Goal: Task Accomplishment & Management: Complete application form

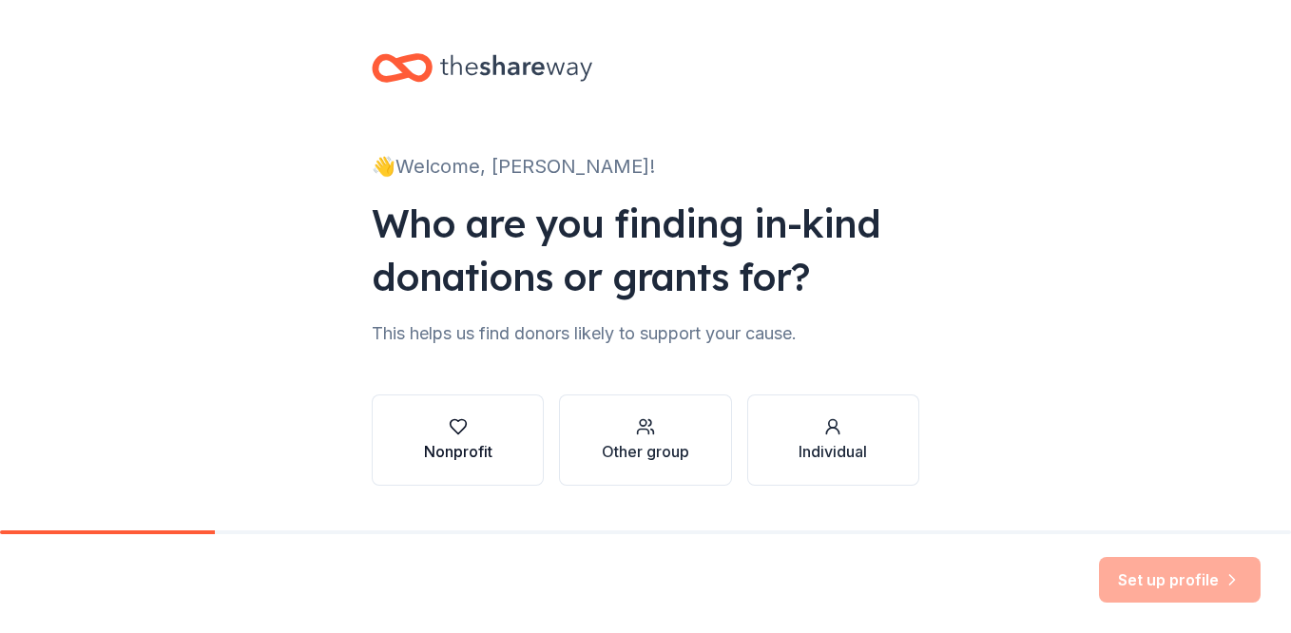
click at [462, 421] on div "button" at bounding box center [458, 426] width 68 height 19
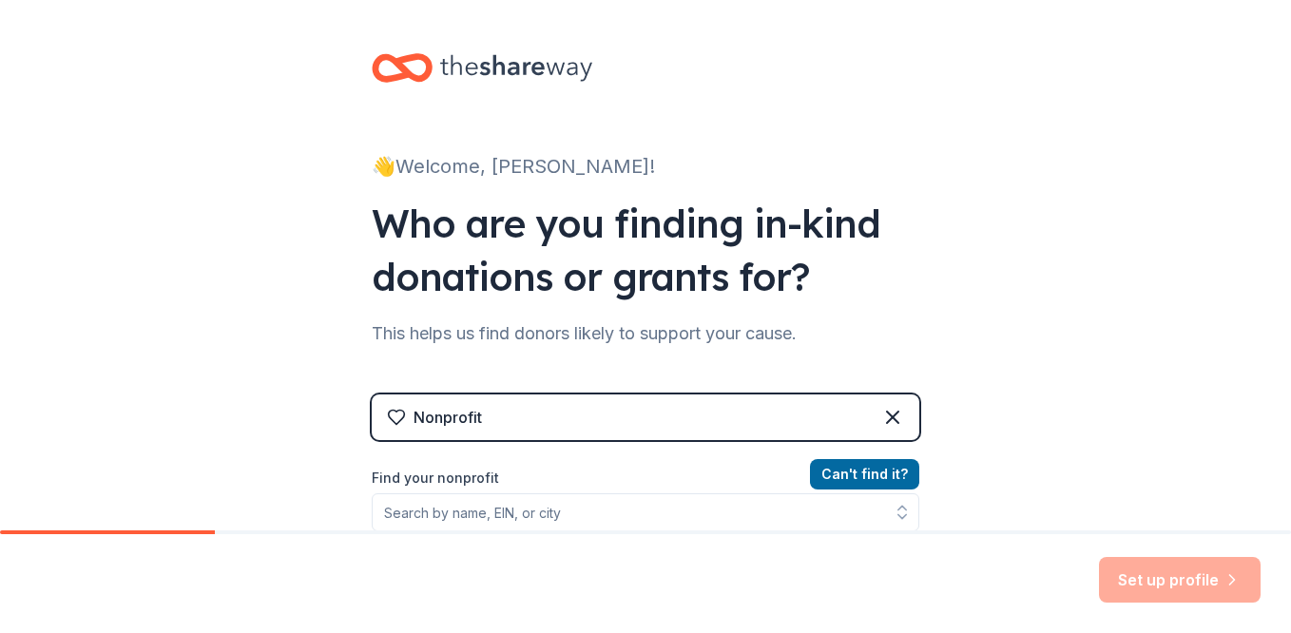
click at [636, 418] on div "Nonprofit" at bounding box center [645, 417] width 547 height 46
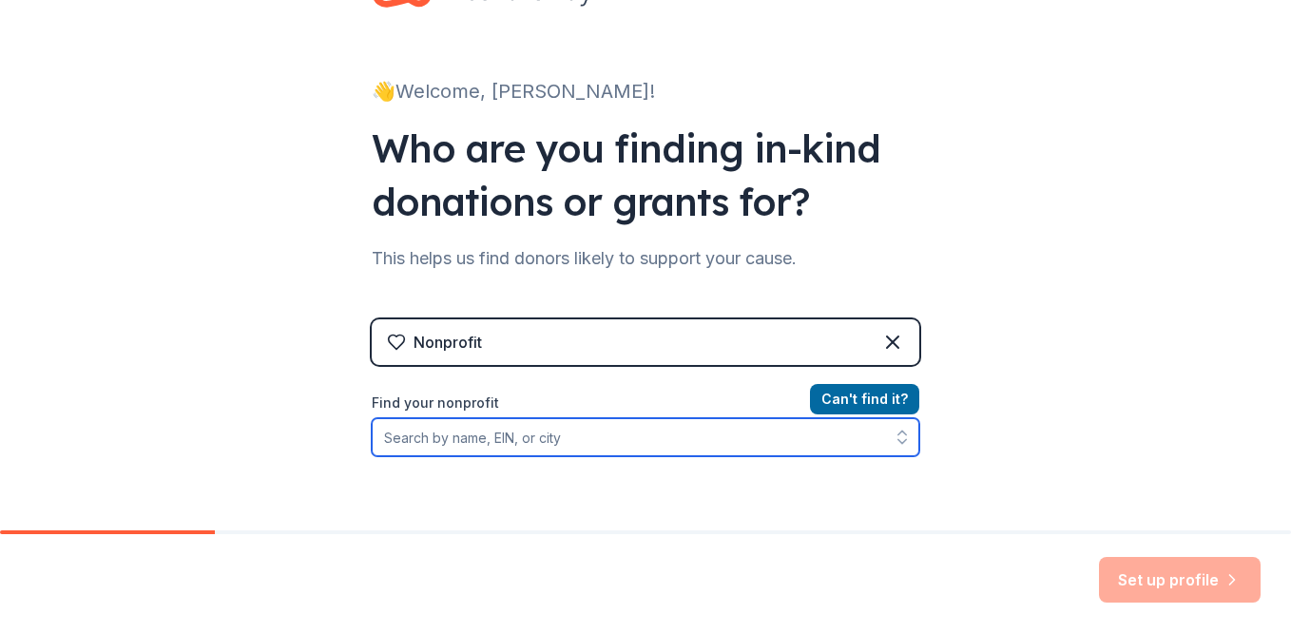
click at [558, 438] on input "Find your nonprofit" at bounding box center [645, 437] width 547 height 38
type input "bridgeport ct"
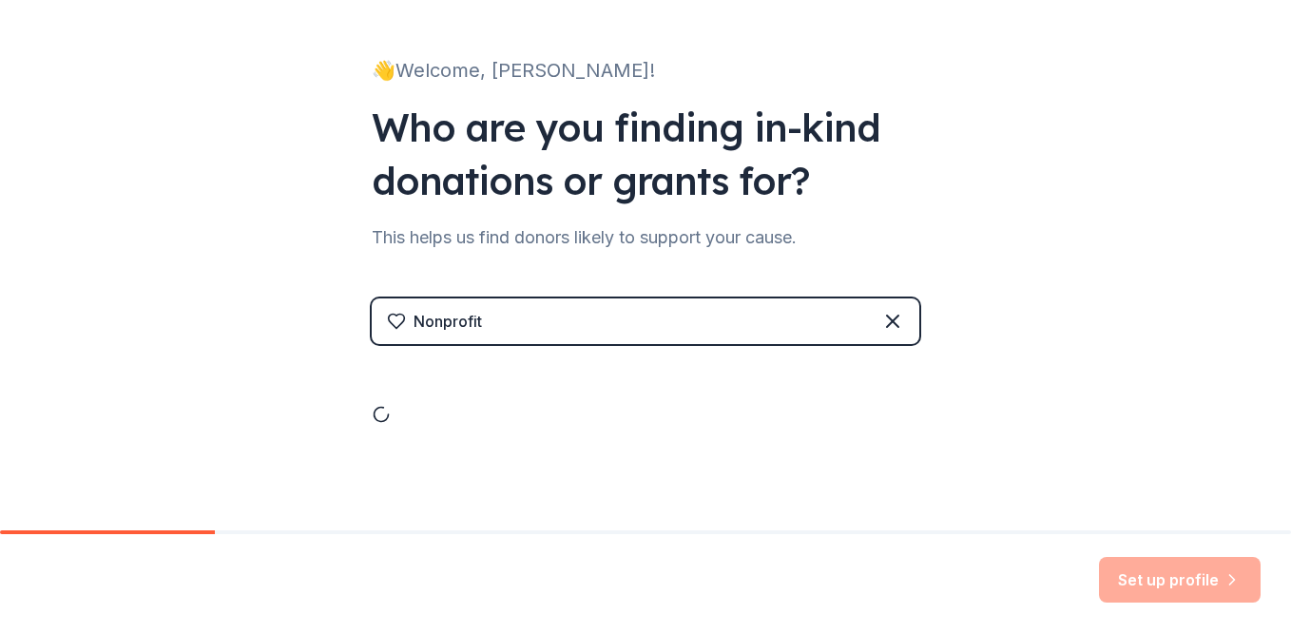
scroll to position [119, 0]
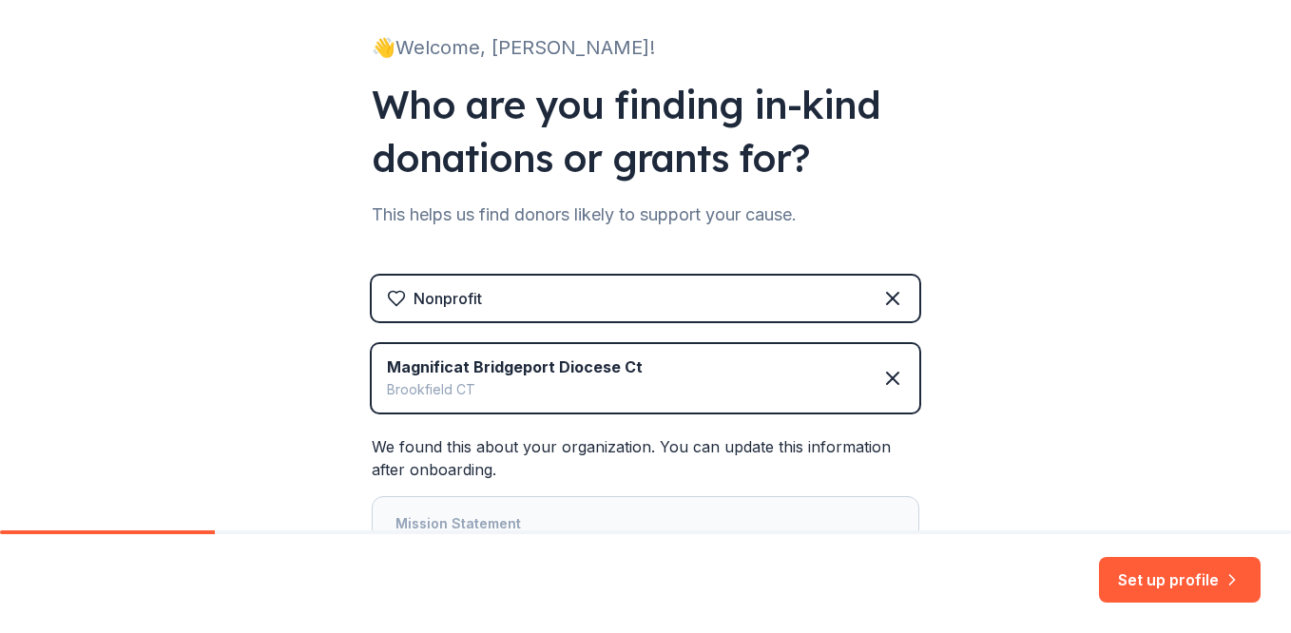
click at [683, 307] on div "Nonprofit" at bounding box center [645, 299] width 547 height 46
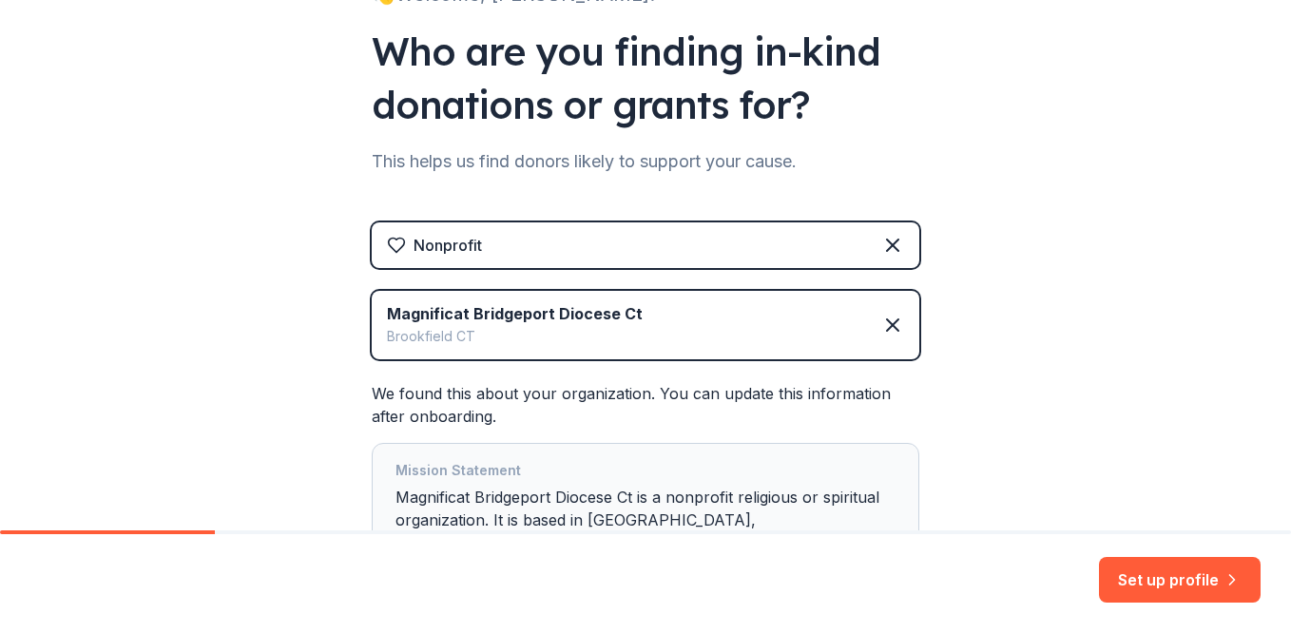
scroll to position [174, 0]
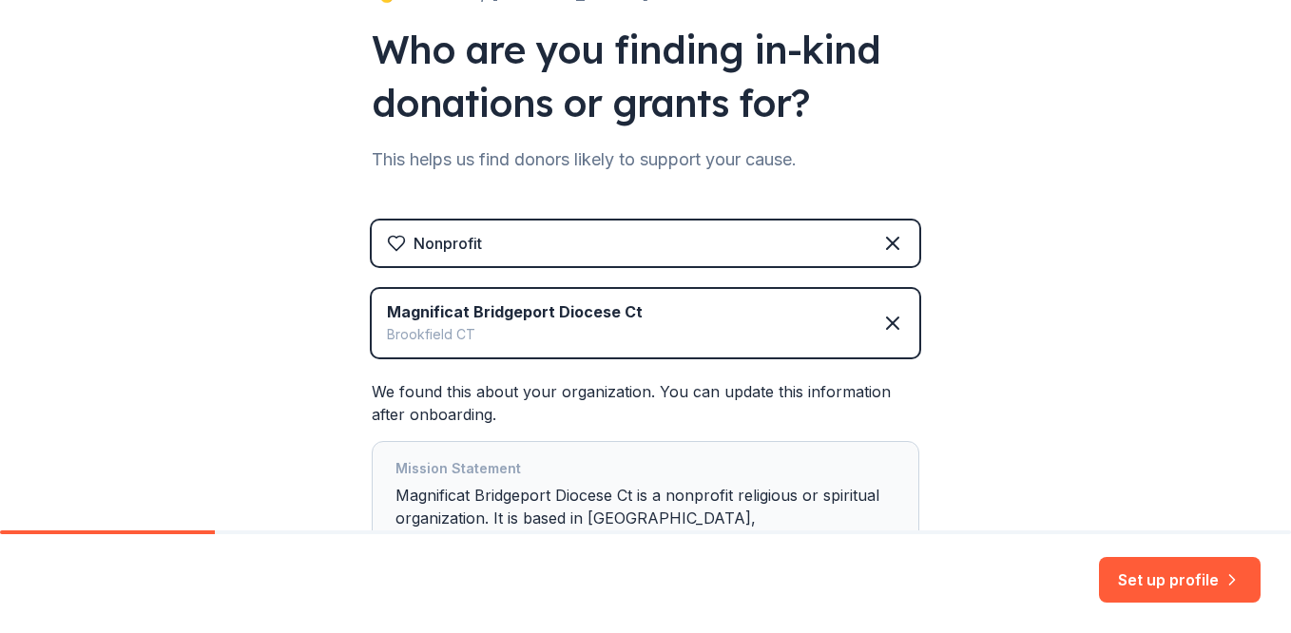
click at [601, 349] on div "Magnificat Bridgeport Diocese Ct Brookfield CT" at bounding box center [645, 323] width 547 height 68
drag, startPoint x: 601, startPoint y: 349, endPoint x: 600, endPoint y: 337, distance: 11.4
click at [600, 337] on div "Magnificat Bridgeport Diocese Ct Brookfield CT" at bounding box center [645, 323] width 547 height 68
click at [600, 337] on div "Brookfield CT" at bounding box center [515, 334] width 256 height 23
click at [885, 331] on icon at bounding box center [892, 323] width 23 height 23
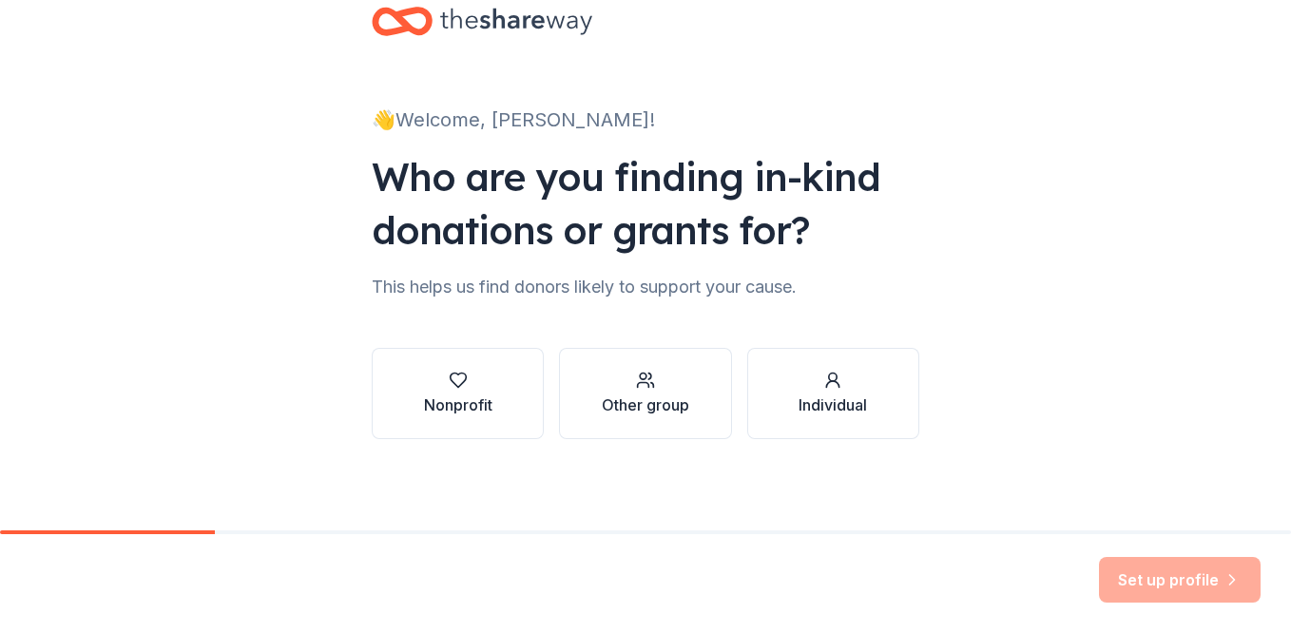
scroll to position [47, 0]
click at [458, 389] on icon "button" at bounding box center [458, 380] width 19 height 19
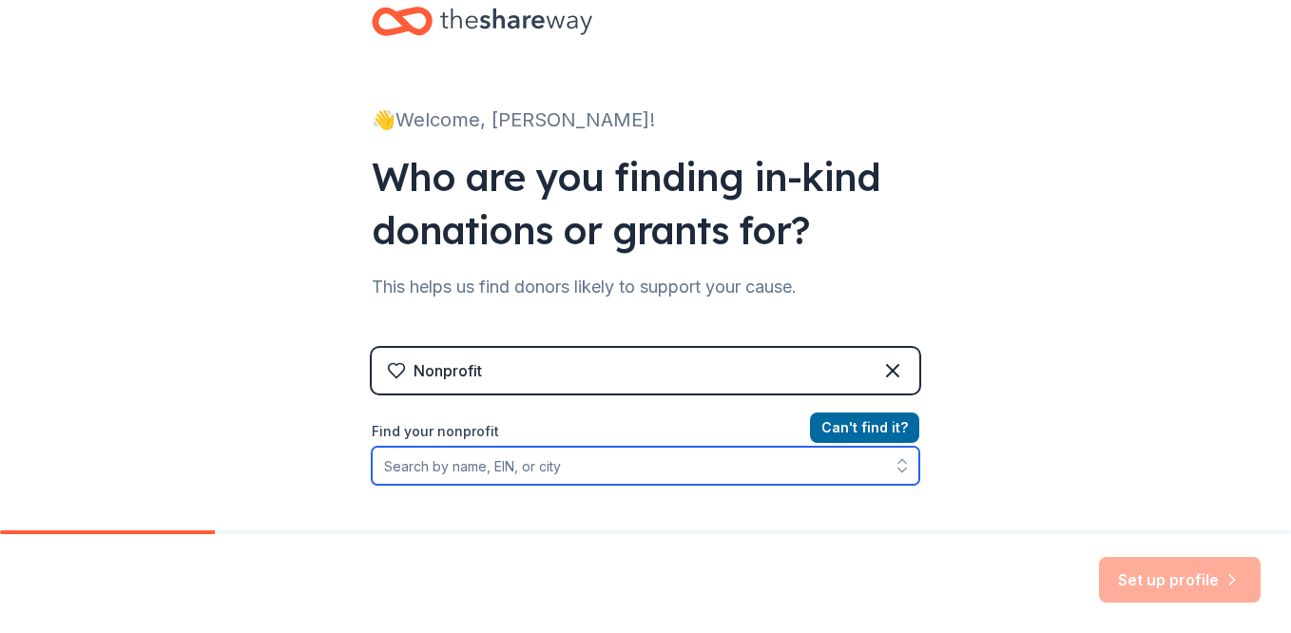
click at [568, 464] on input "Find your nonprofit" at bounding box center [645, 466] width 547 height 38
click at [514, 470] on input "Find your nonprofit" at bounding box center [645, 466] width 547 height 38
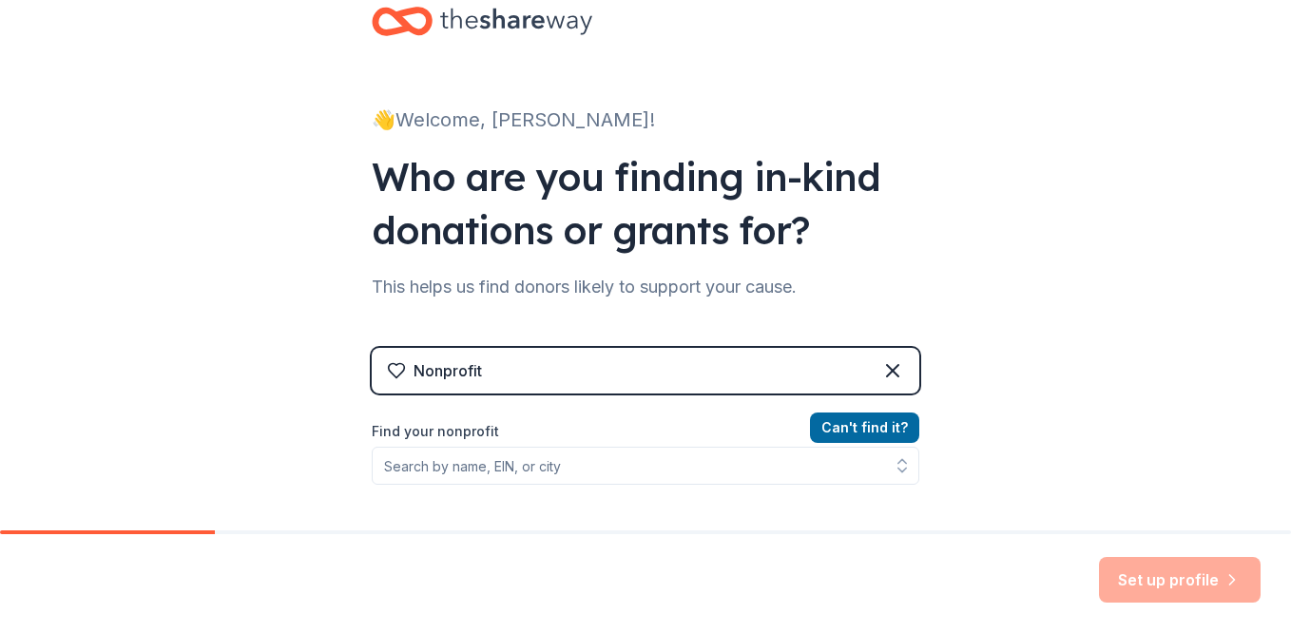
click at [700, 555] on div "Set up profile" at bounding box center [645, 583] width 1291 height 99
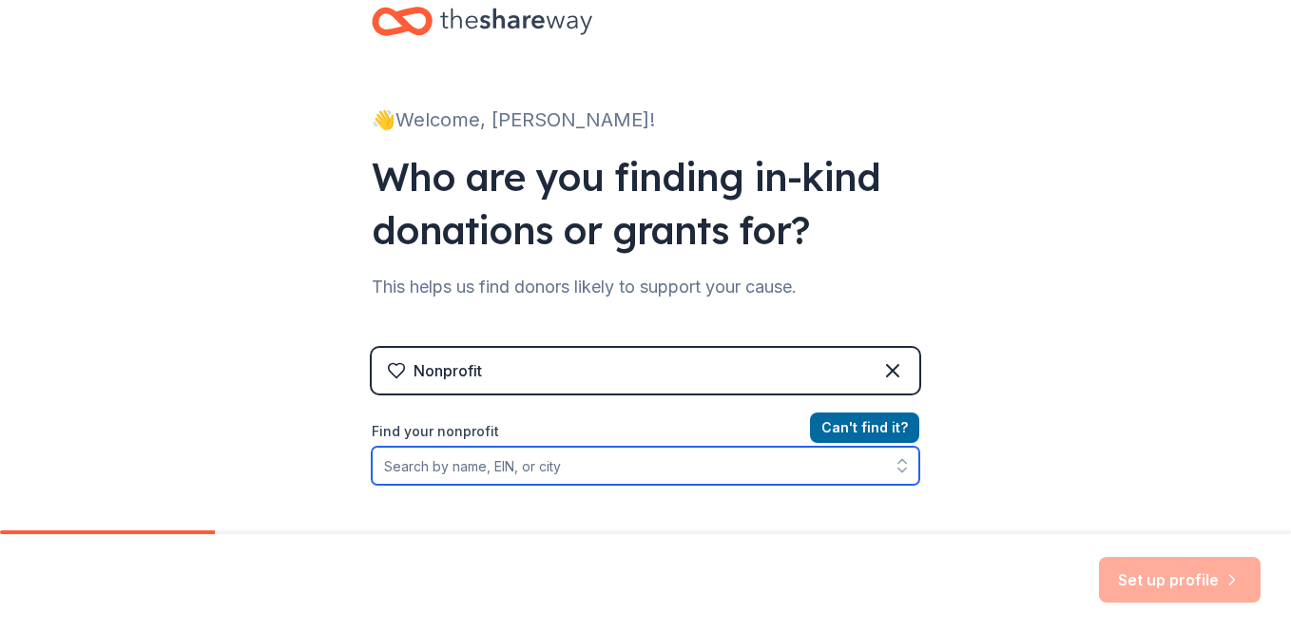
click at [486, 472] on input "Find your nonprofit" at bounding box center [645, 466] width 547 height 38
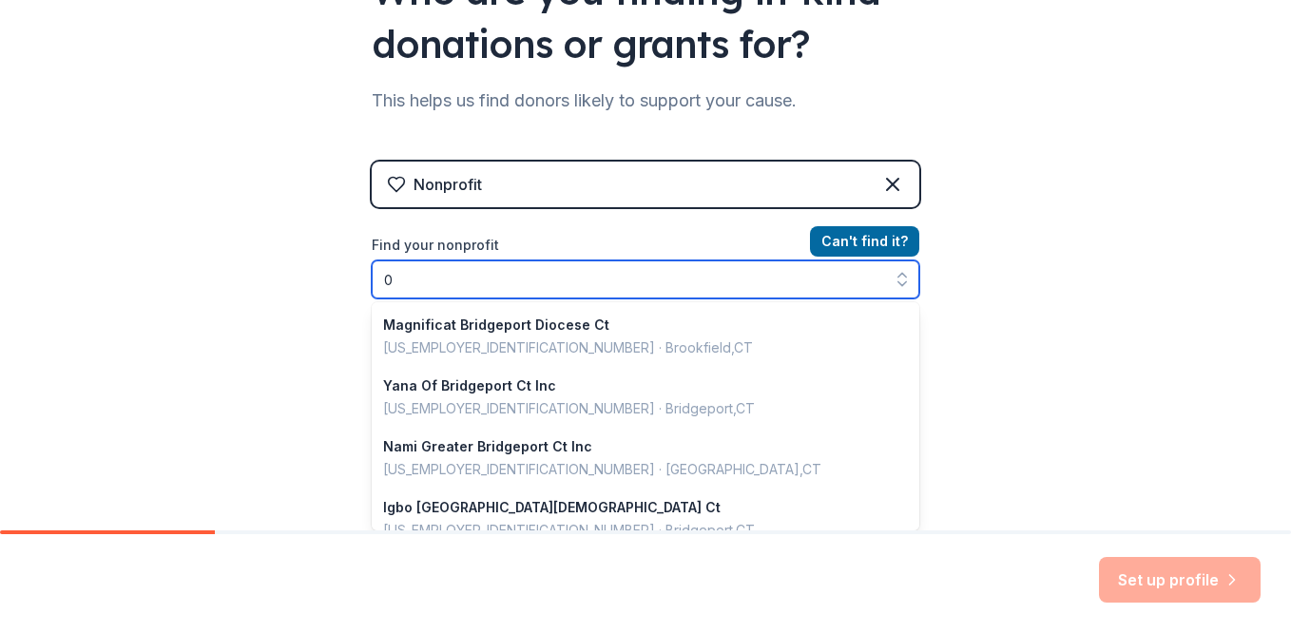
scroll to position [795, 0]
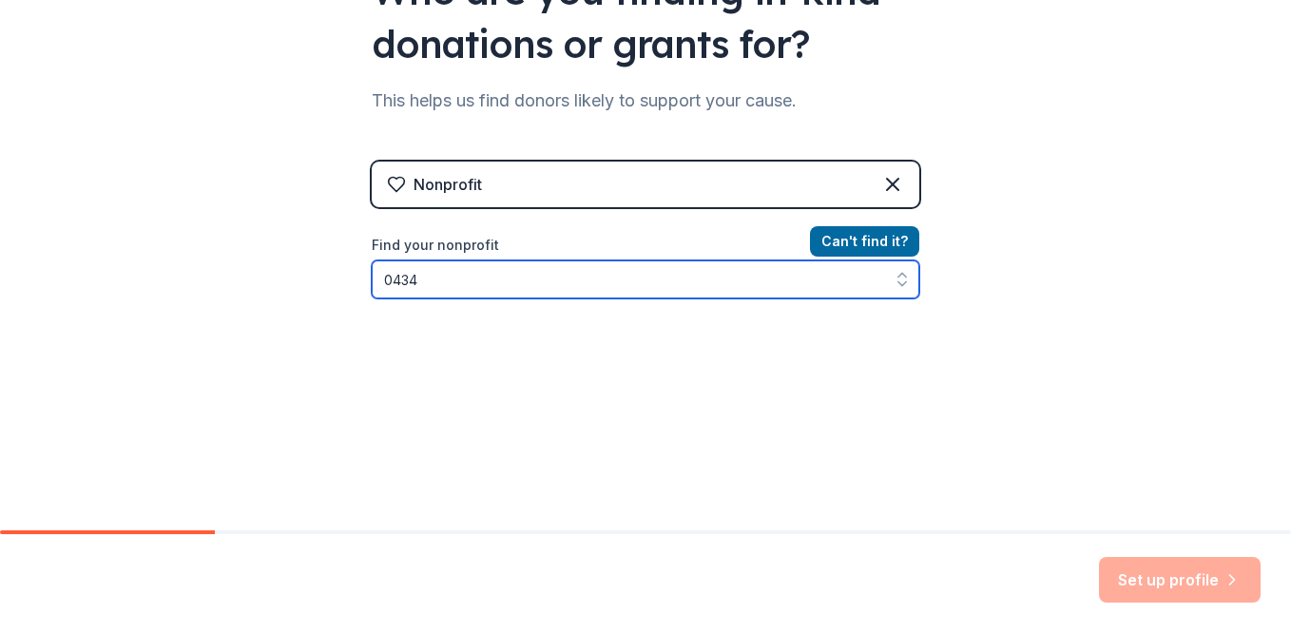
type input "04346"
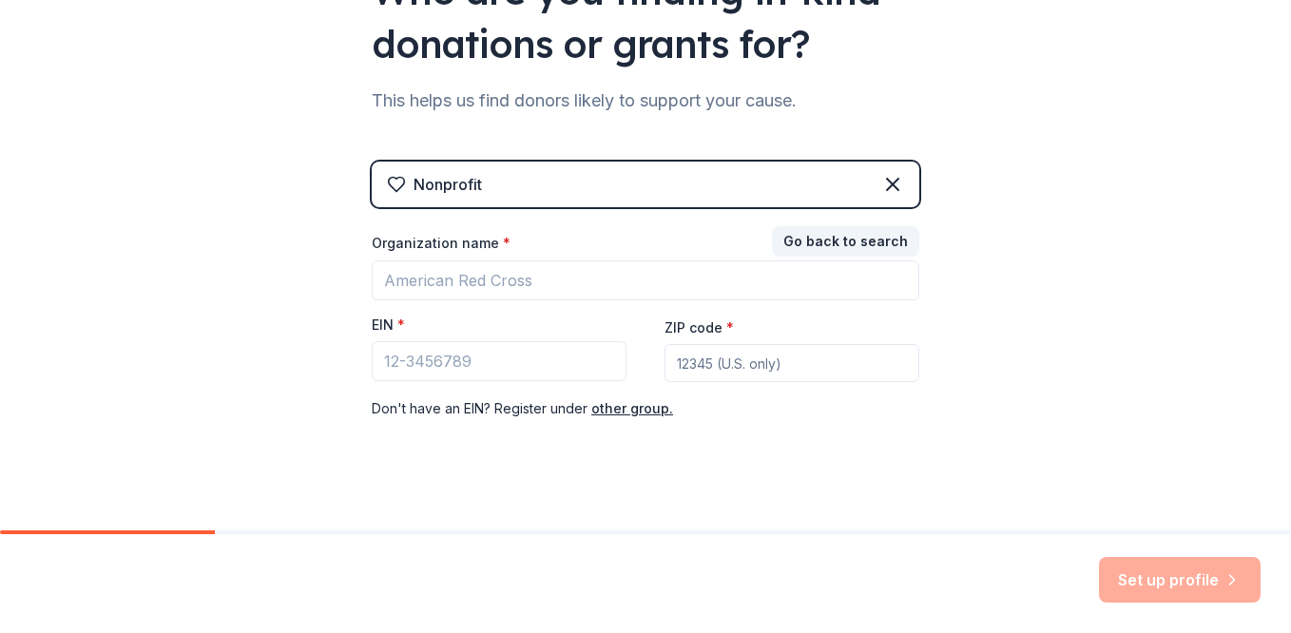
click at [490, 330] on div "EIN *" at bounding box center [499, 329] width 255 height 27
click at [486, 365] on input "EIN *" at bounding box center [499, 361] width 255 height 40
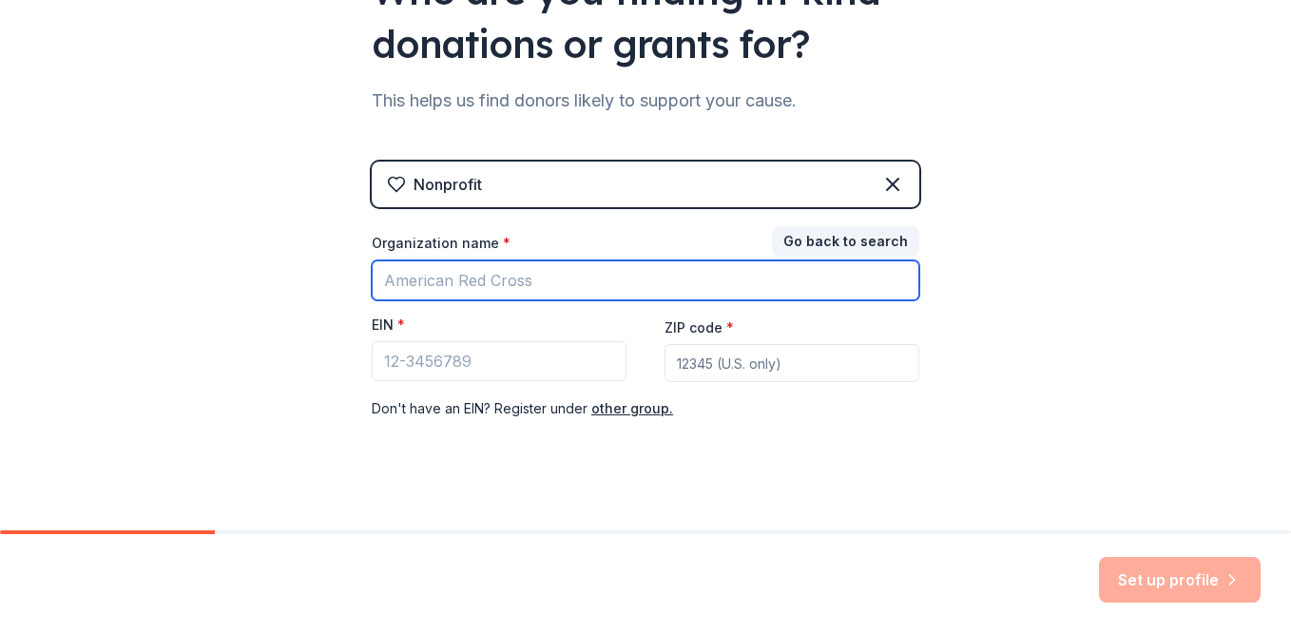
click at [540, 265] on input "Organization name *" at bounding box center [645, 280] width 547 height 40
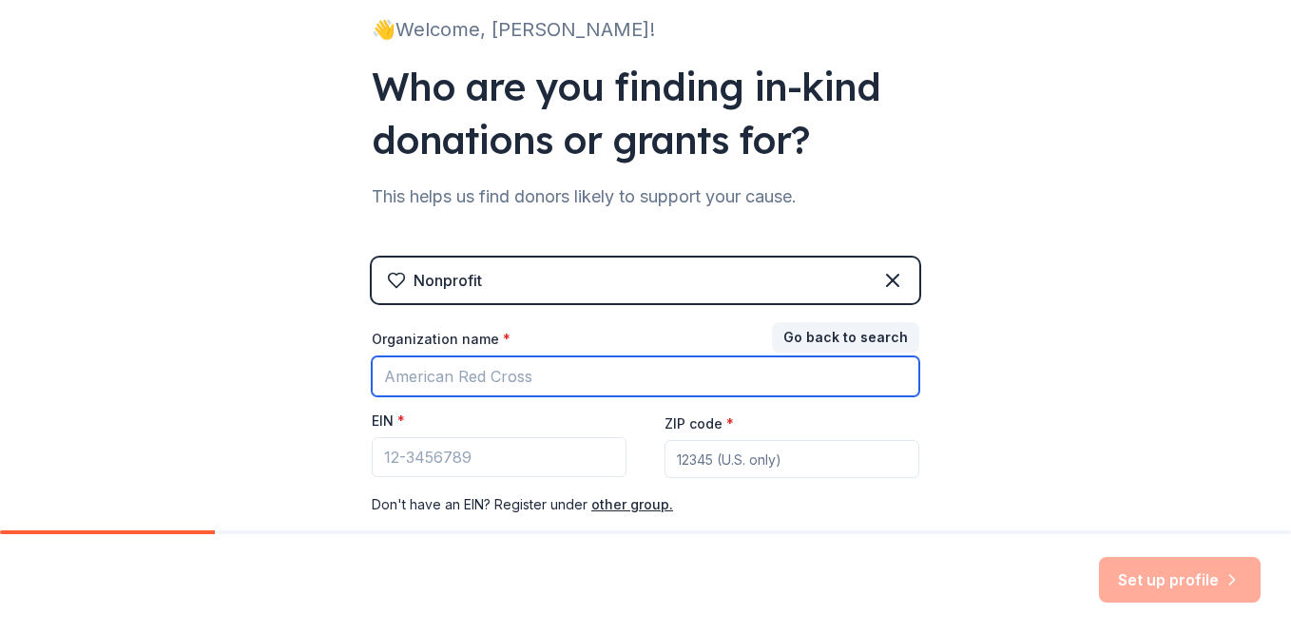
scroll to position [140, 0]
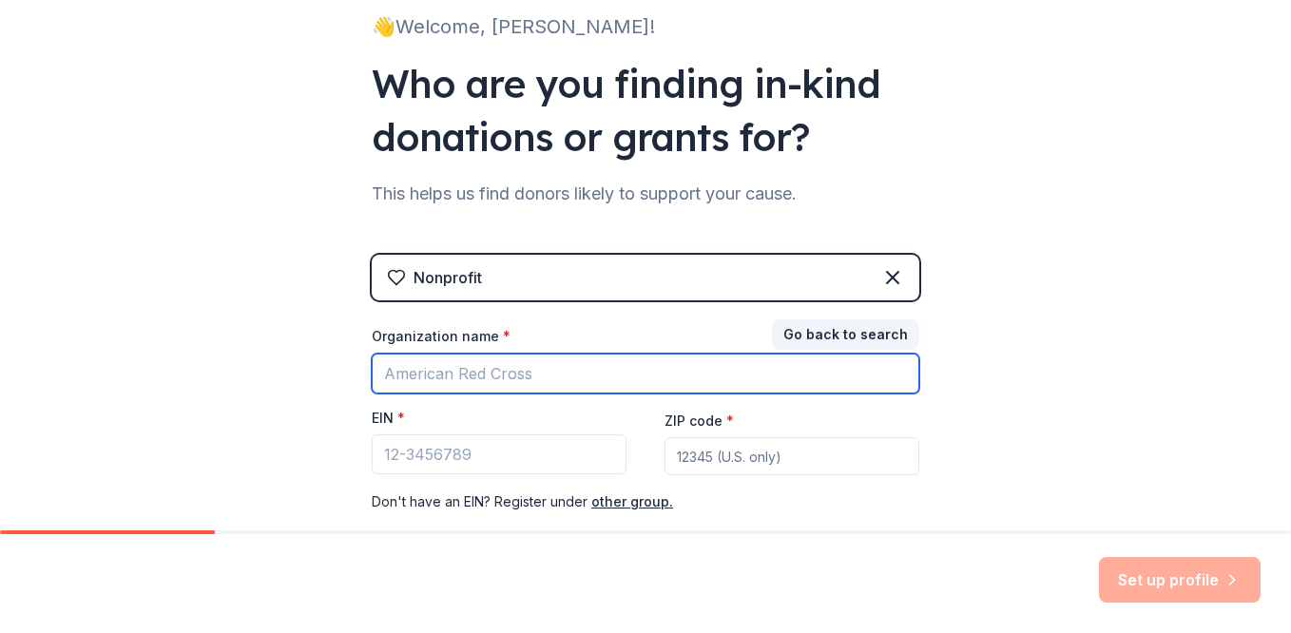
click at [548, 372] on input "Organization name *" at bounding box center [645, 374] width 547 height 40
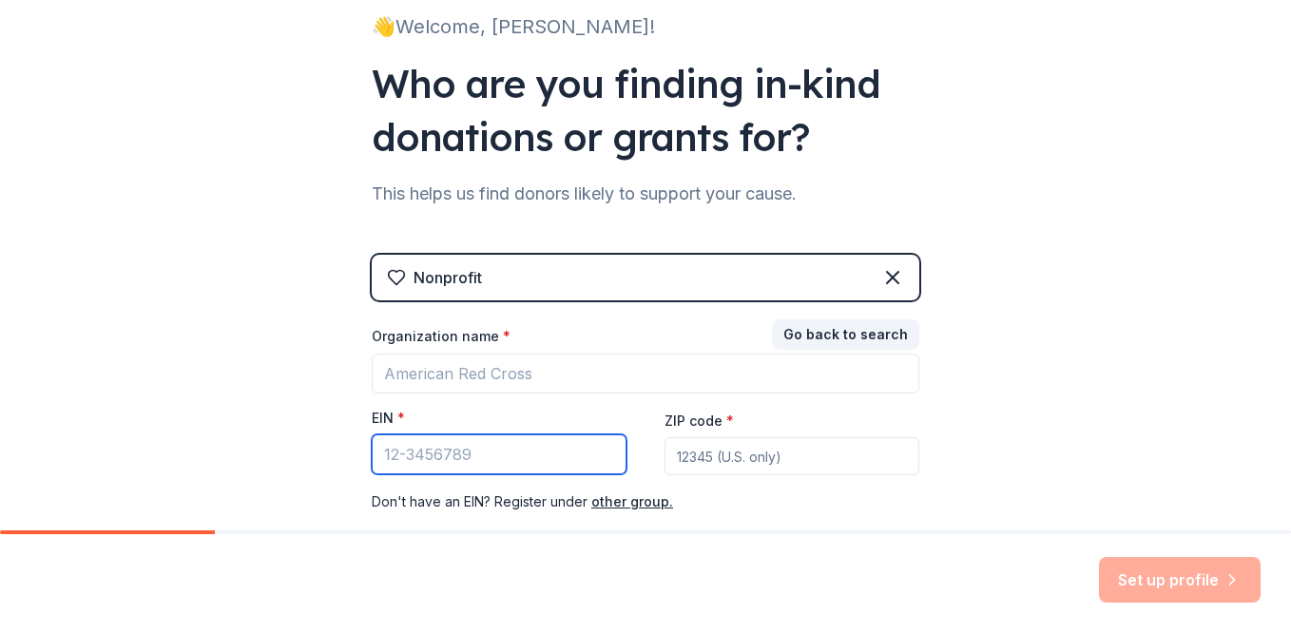
click at [483, 460] on input "EIN *" at bounding box center [499, 454] width 255 height 40
type input "04-3641434"
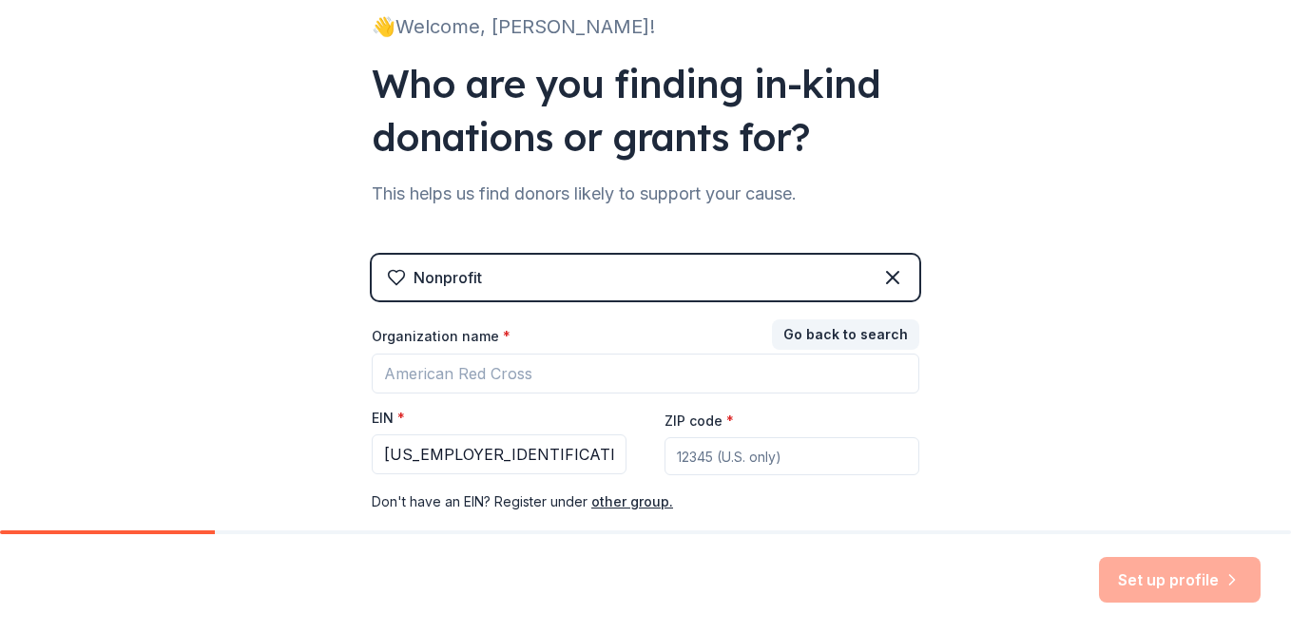
click at [758, 409] on div "ZIP code *" at bounding box center [791, 442] width 255 height 67
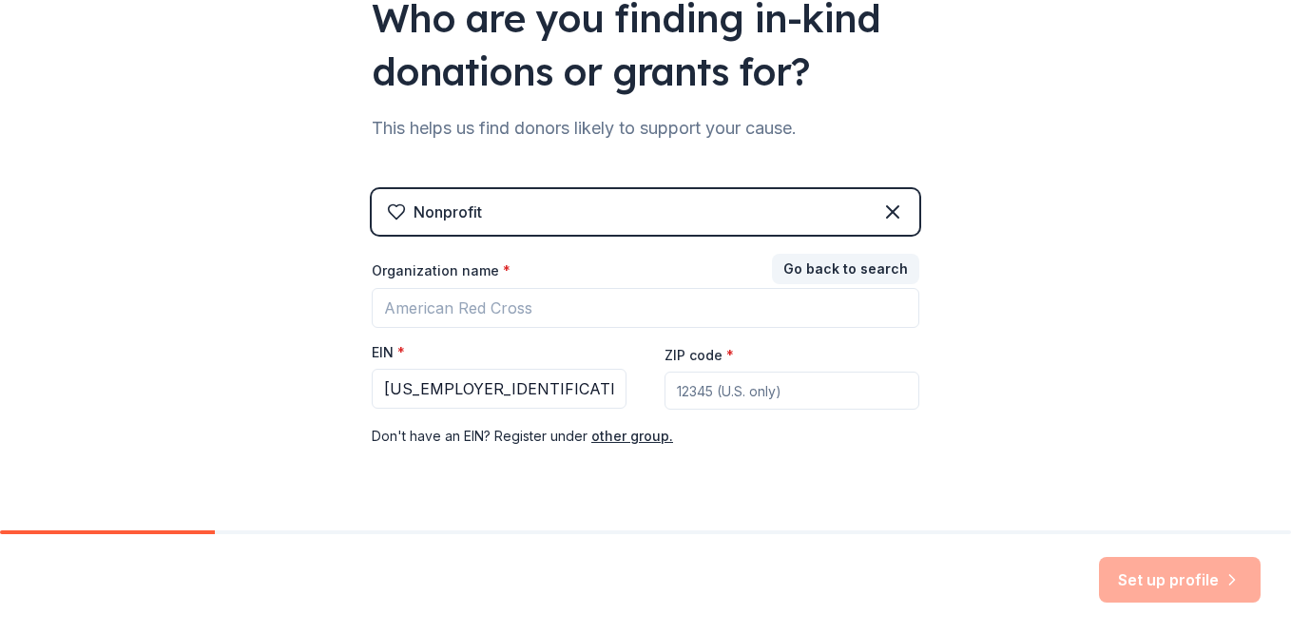
scroll to position [206, 0]
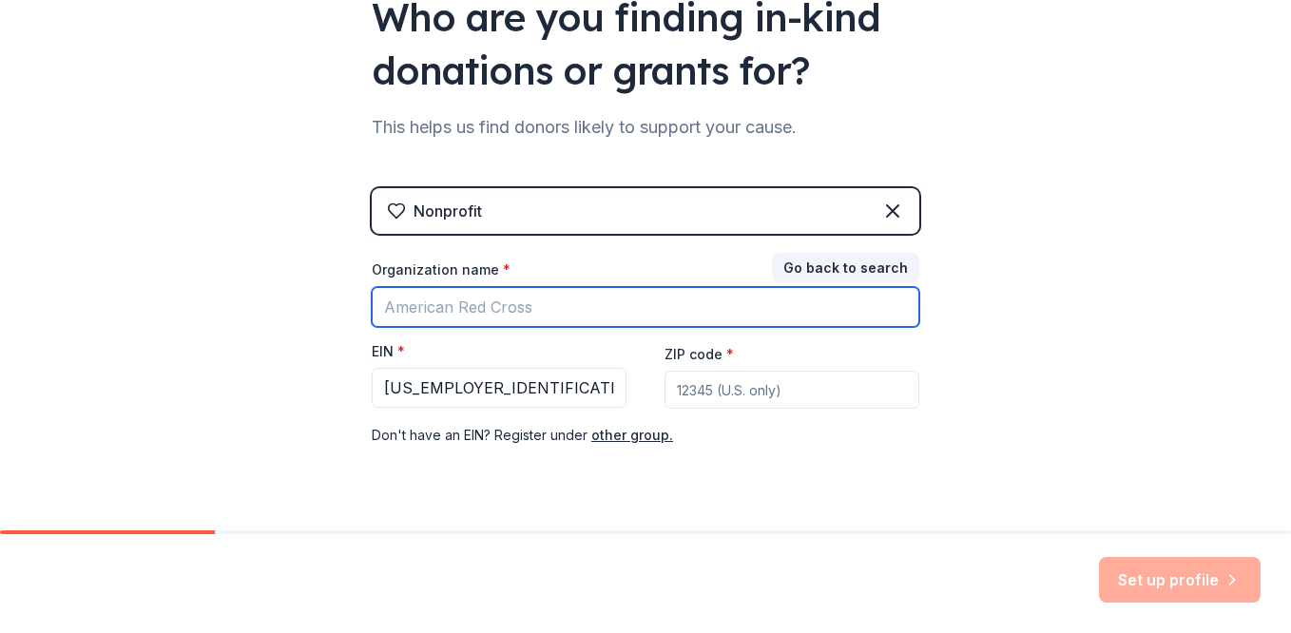
click at [510, 301] on input "Organization name *" at bounding box center [645, 307] width 547 height 40
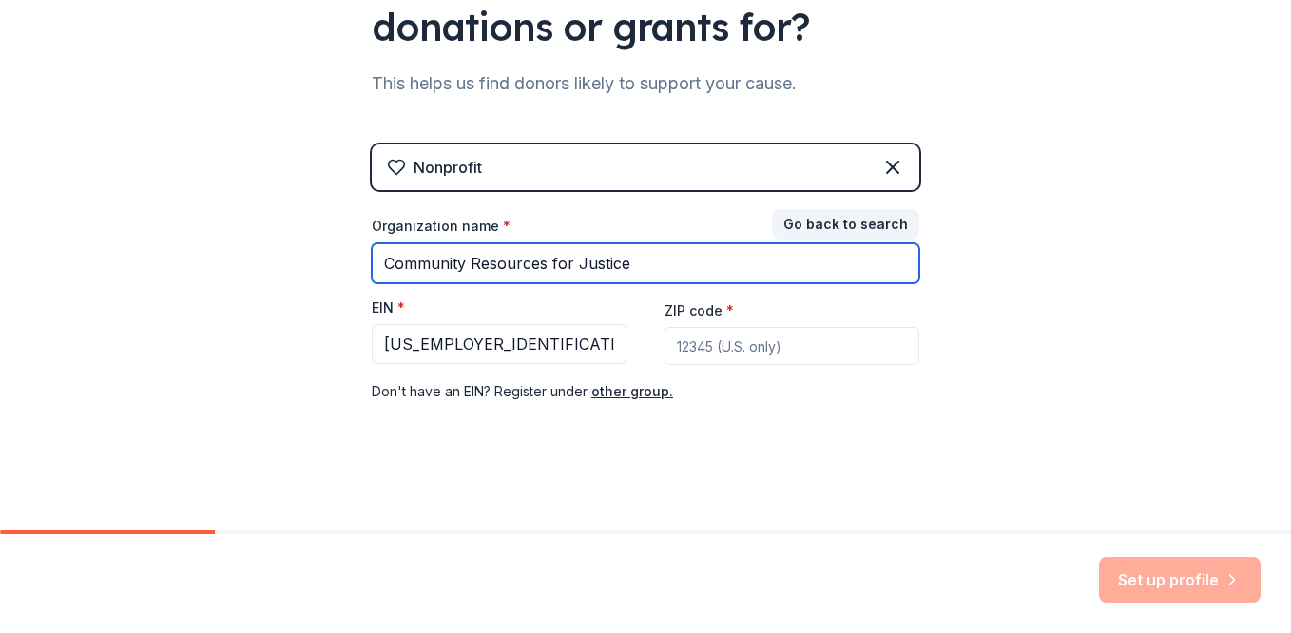
scroll to position [251, 0]
type input "Community Resources for Justice"
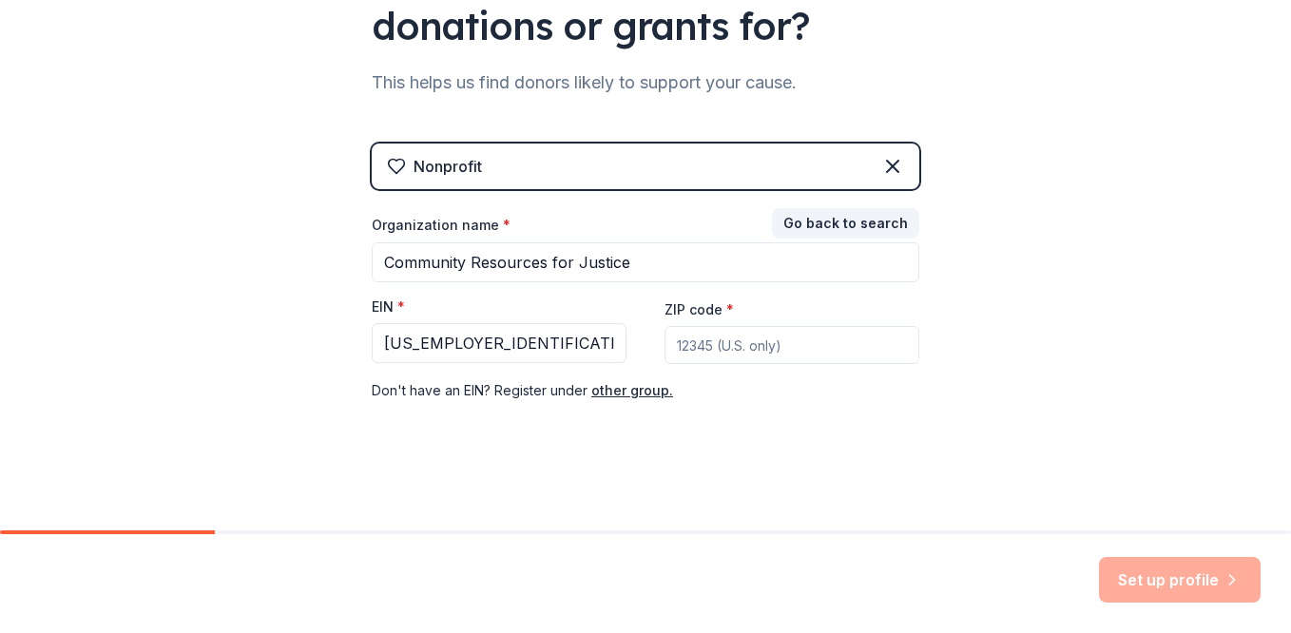
click at [689, 348] on input "ZIP code *" at bounding box center [791, 345] width 255 height 38
click at [708, 313] on label "ZIP code *" at bounding box center [698, 309] width 69 height 19
click at [708, 326] on input "ZIP code *" at bounding box center [791, 345] width 255 height 38
type input "02116"
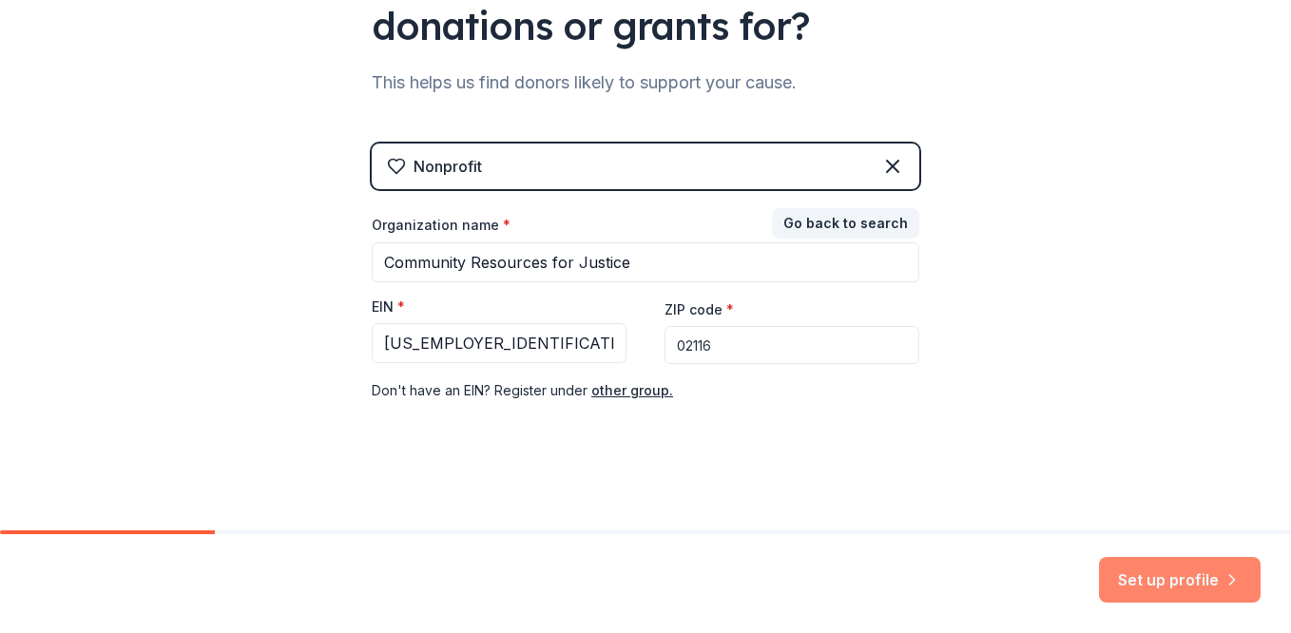
click at [1153, 566] on button "Set up profile" at bounding box center [1180, 580] width 162 height 46
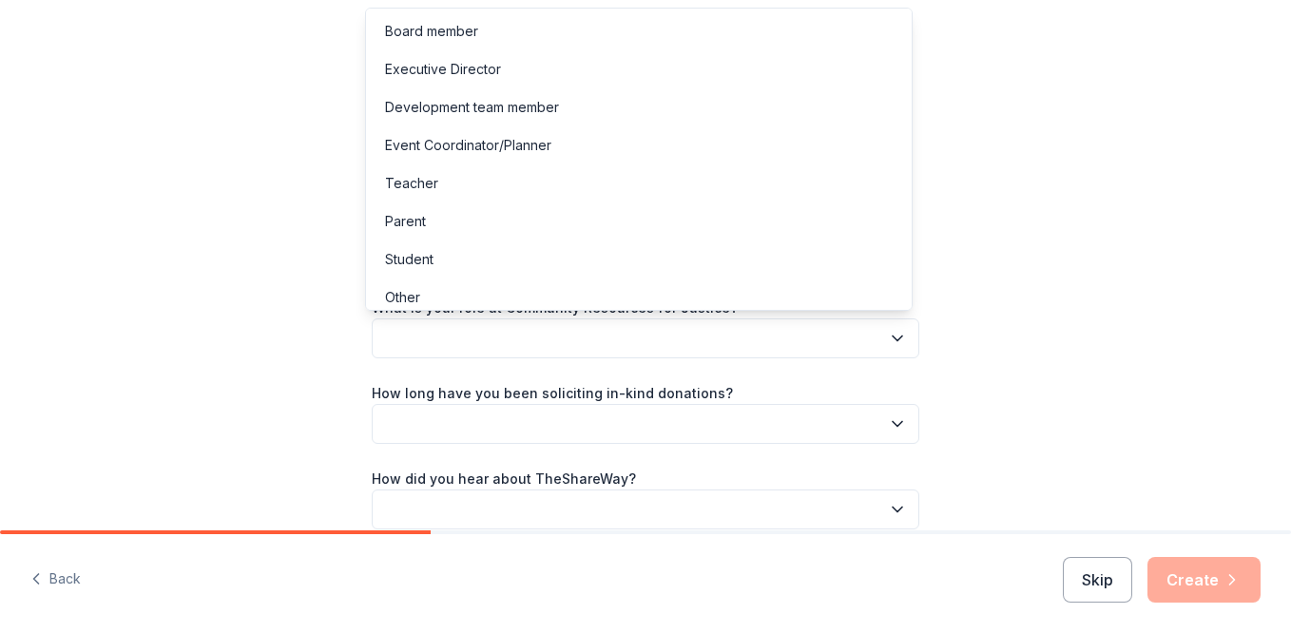
click at [604, 335] on button "button" at bounding box center [645, 338] width 547 height 40
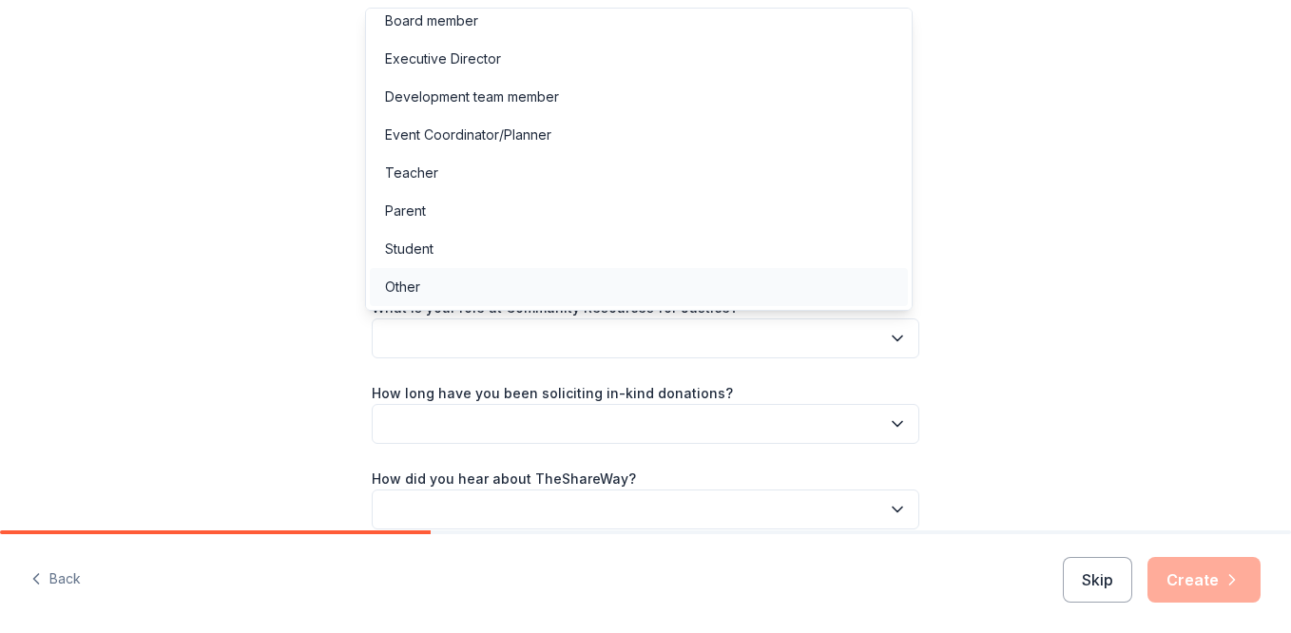
click at [517, 284] on div "Other" at bounding box center [639, 287] width 538 height 38
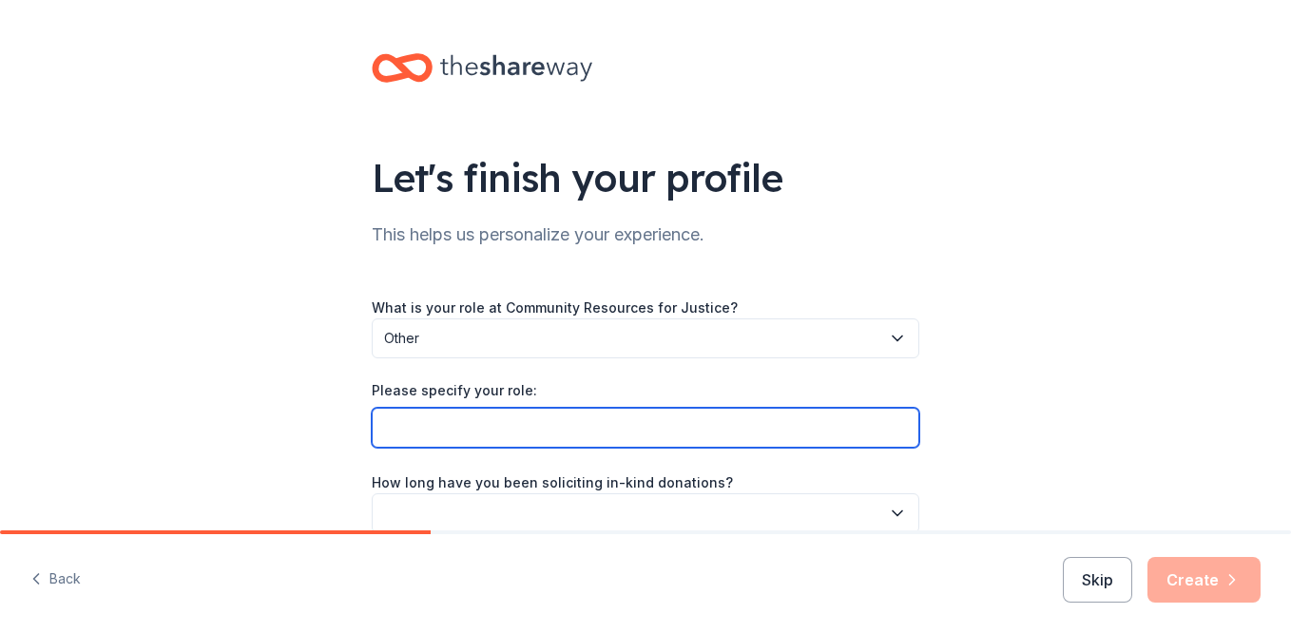
click at [556, 414] on input "Please specify your role:" at bounding box center [645, 428] width 547 height 40
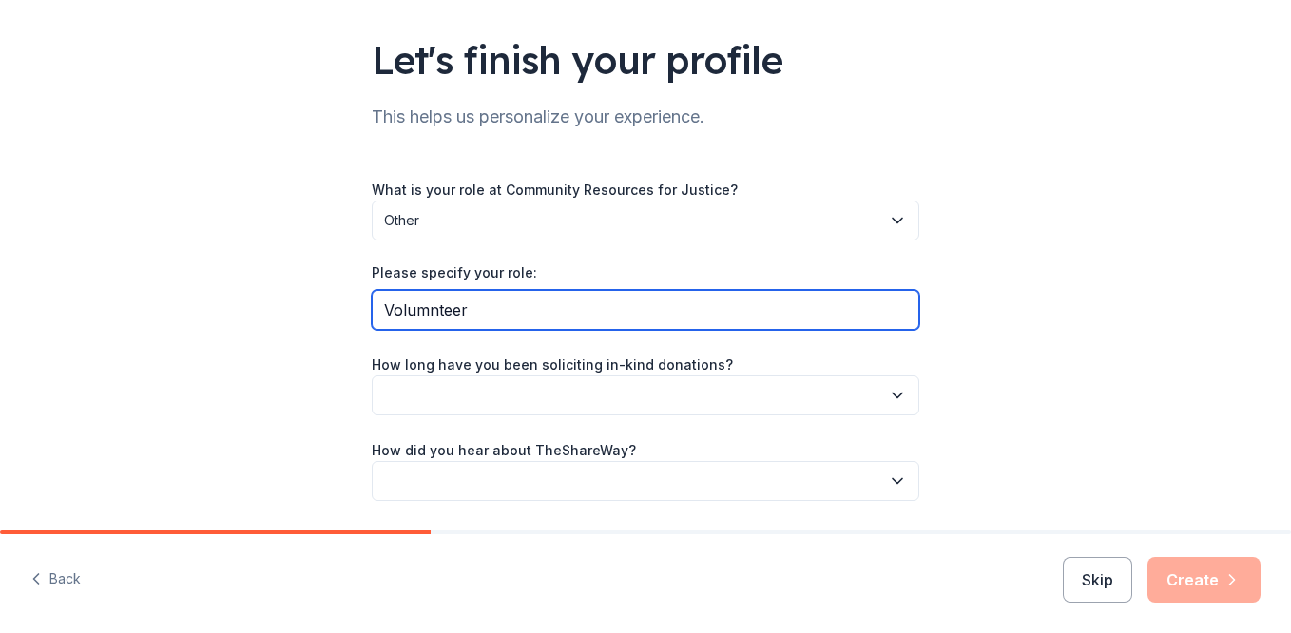
scroll to position [122, 0]
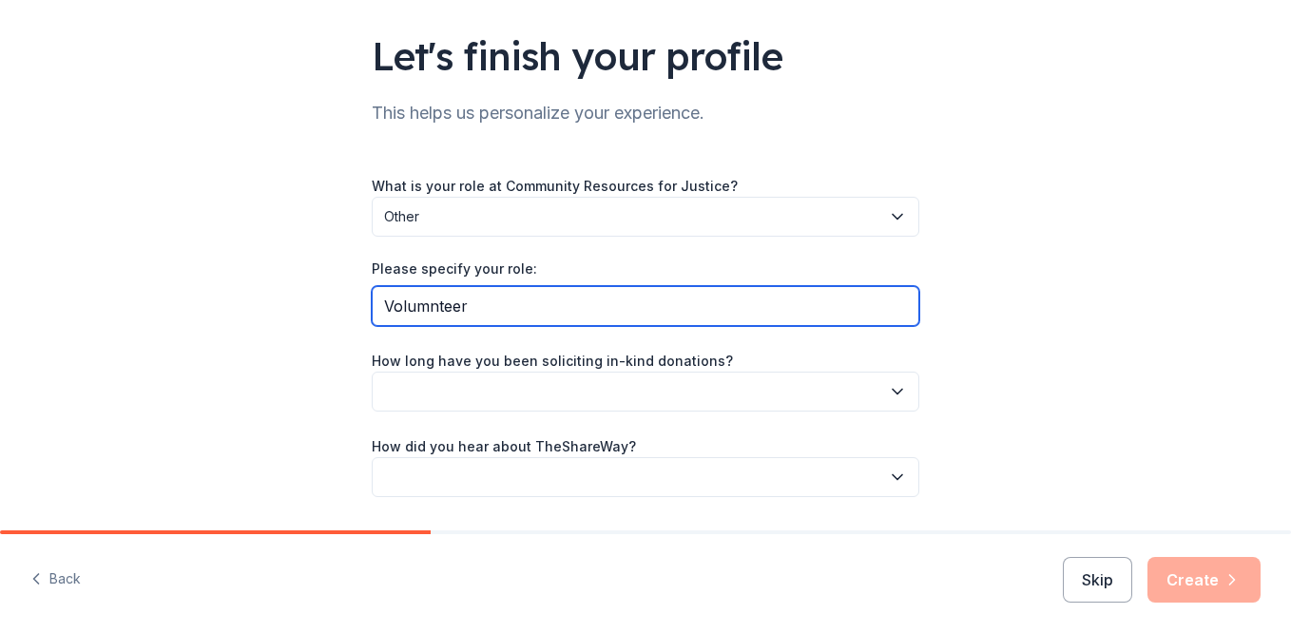
type input "Volumnteer"
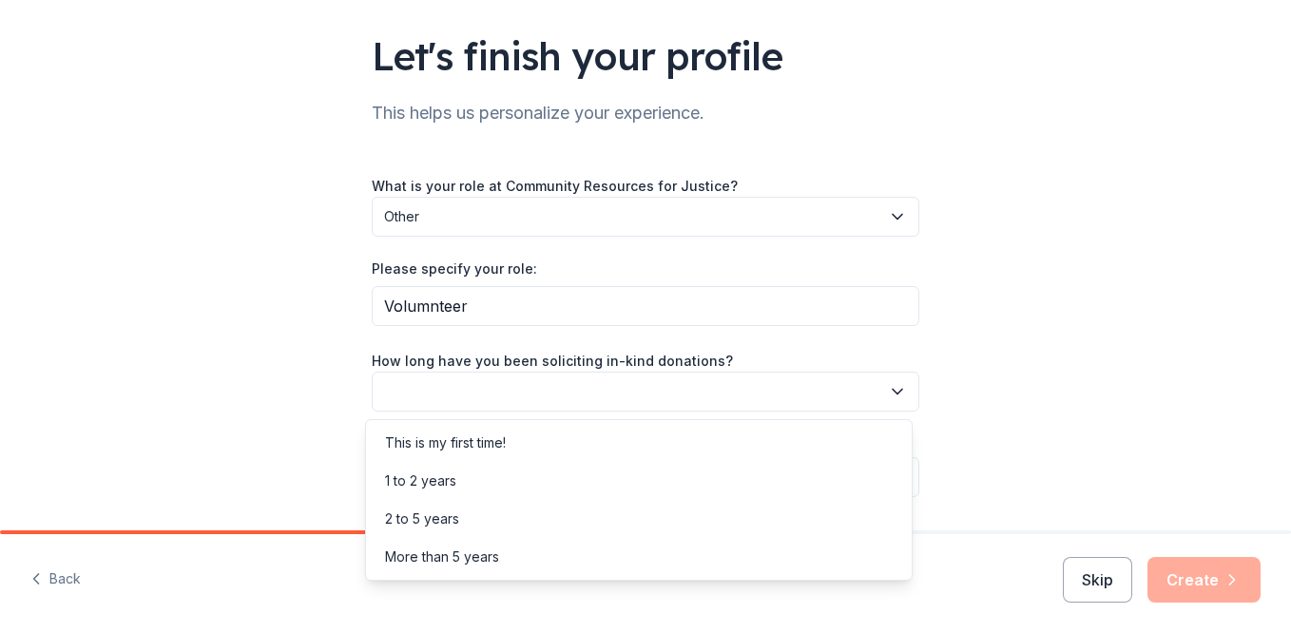
click at [889, 393] on icon "button" at bounding box center [897, 391] width 19 height 19
click at [669, 440] on div "This is my first time!" at bounding box center [639, 443] width 538 height 38
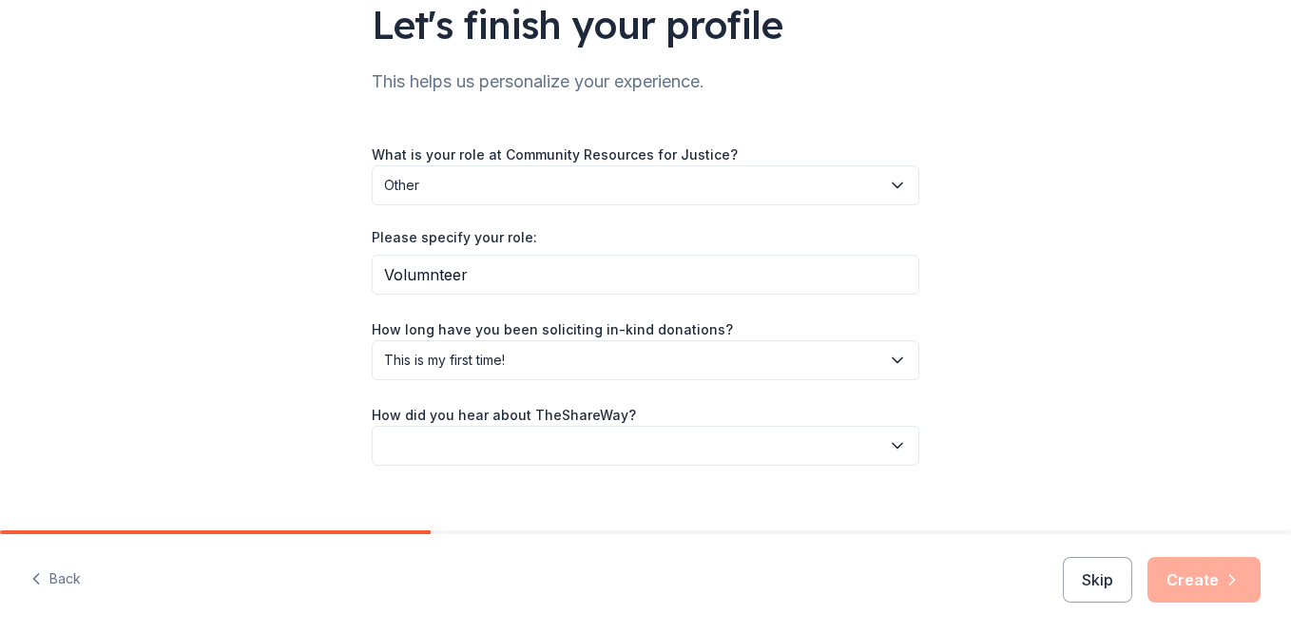
scroll to position [180, 0]
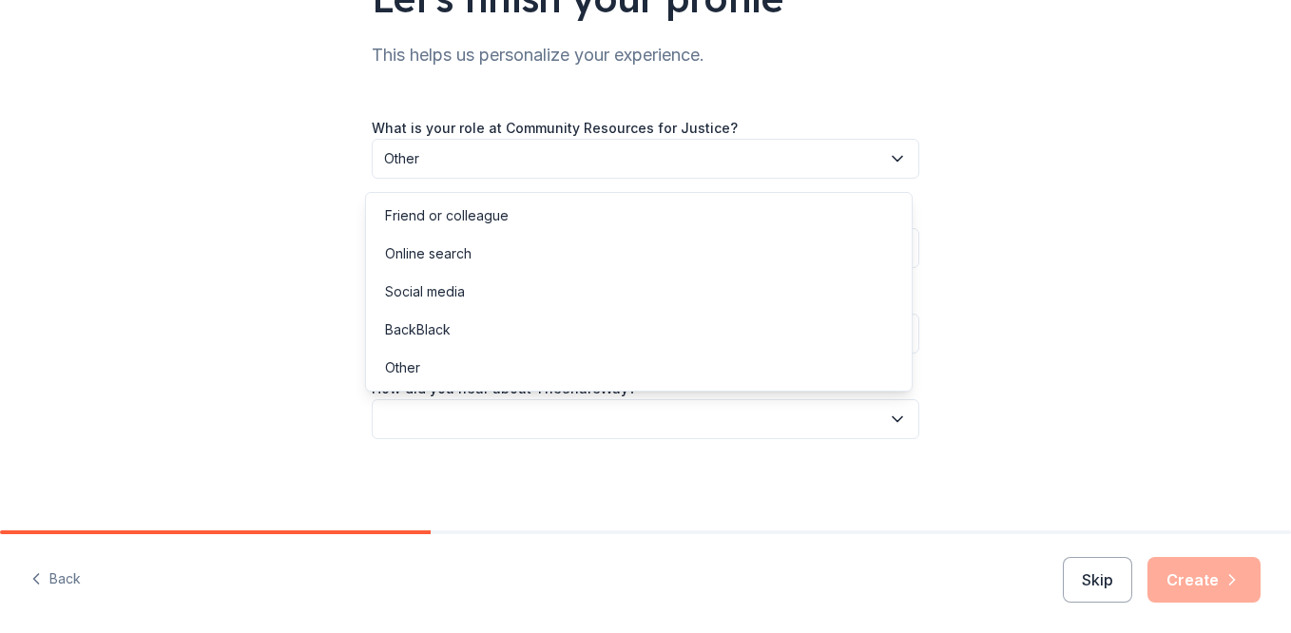
click at [782, 426] on button "button" at bounding box center [645, 419] width 547 height 40
click at [500, 264] on div "Online search" at bounding box center [639, 254] width 538 height 38
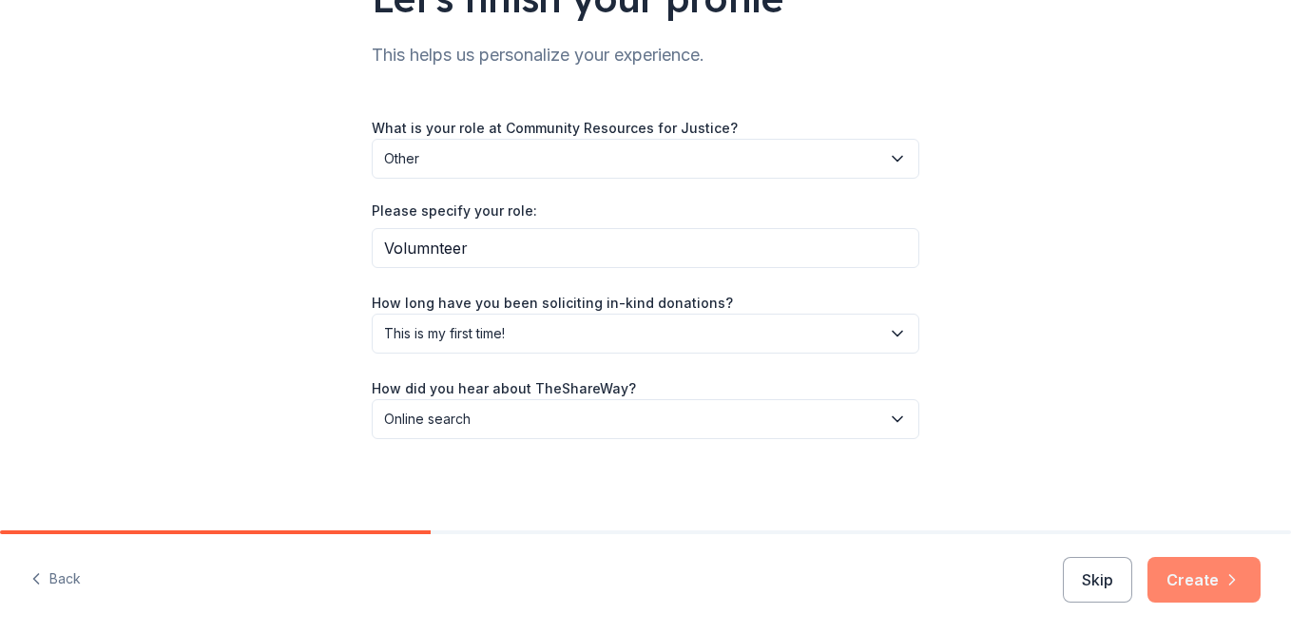
click at [1200, 566] on button "Create" at bounding box center [1203, 580] width 113 height 46
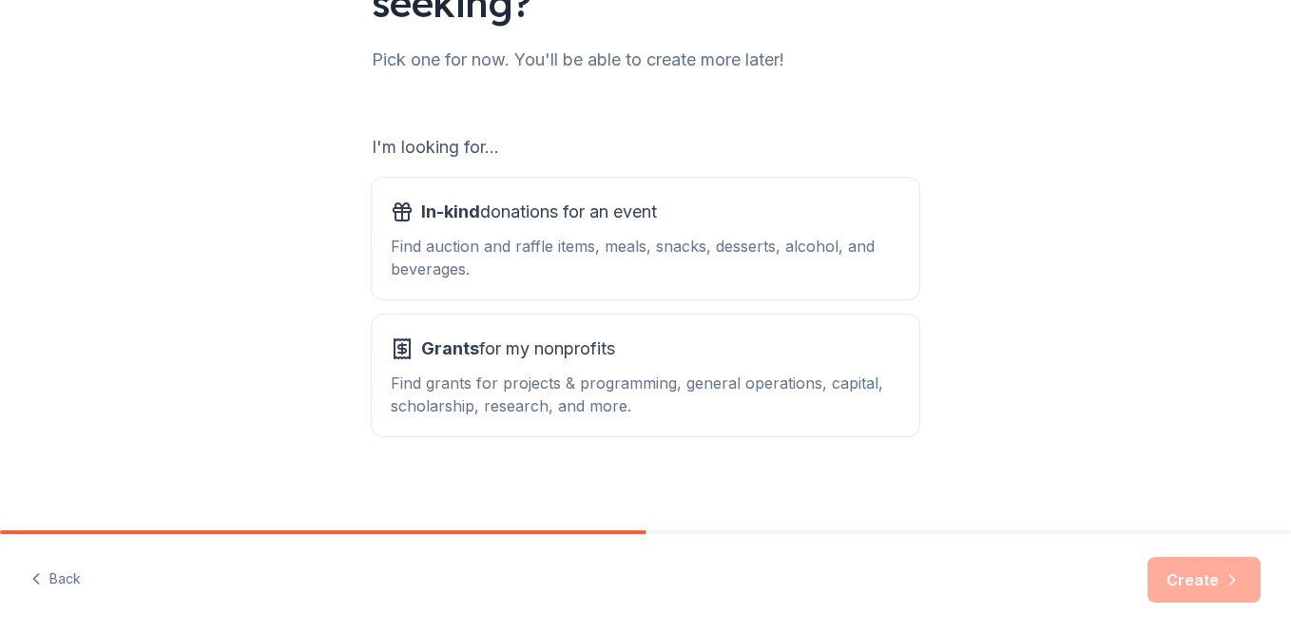
scroll to position [237, 0]
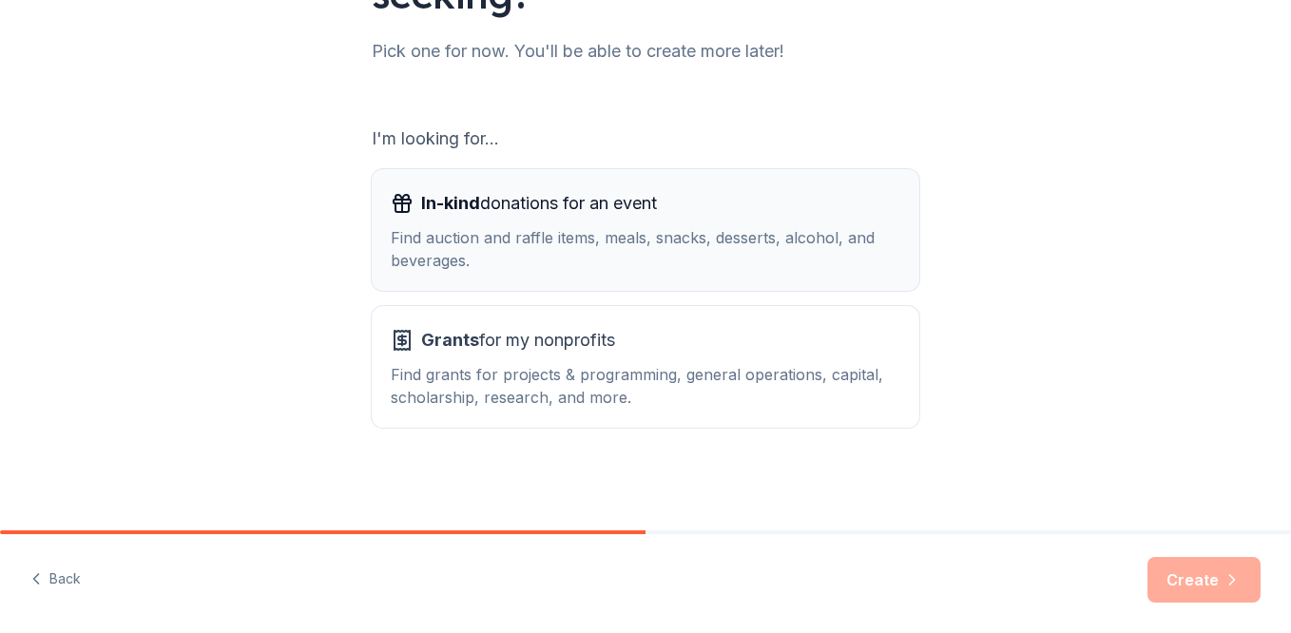
click at [551, 251] on div "Find auction and raffle items, meals, snacks, desserts, alcohol, and beverages." at bounding box center [645, 249] width 509 height 46
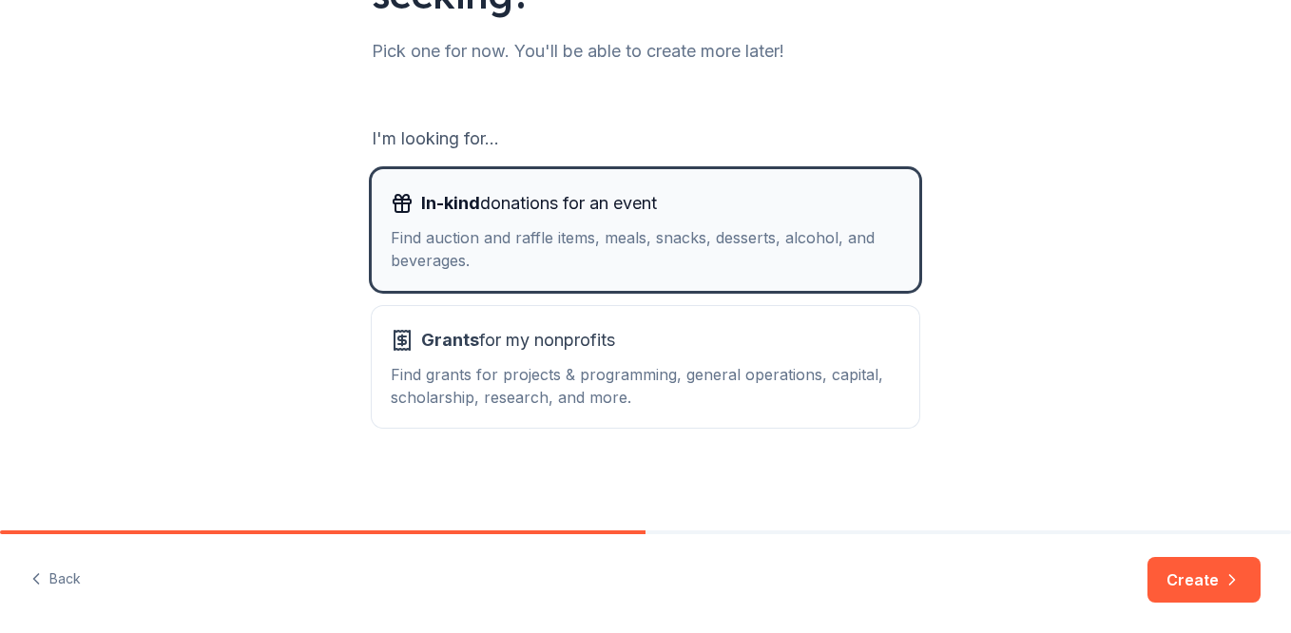
click at [551, 251] on div "Find auction and raffle items, meals, snacks, desserts, alcohol, and beverages." at bounding box center [645, 249] width 509 height 46
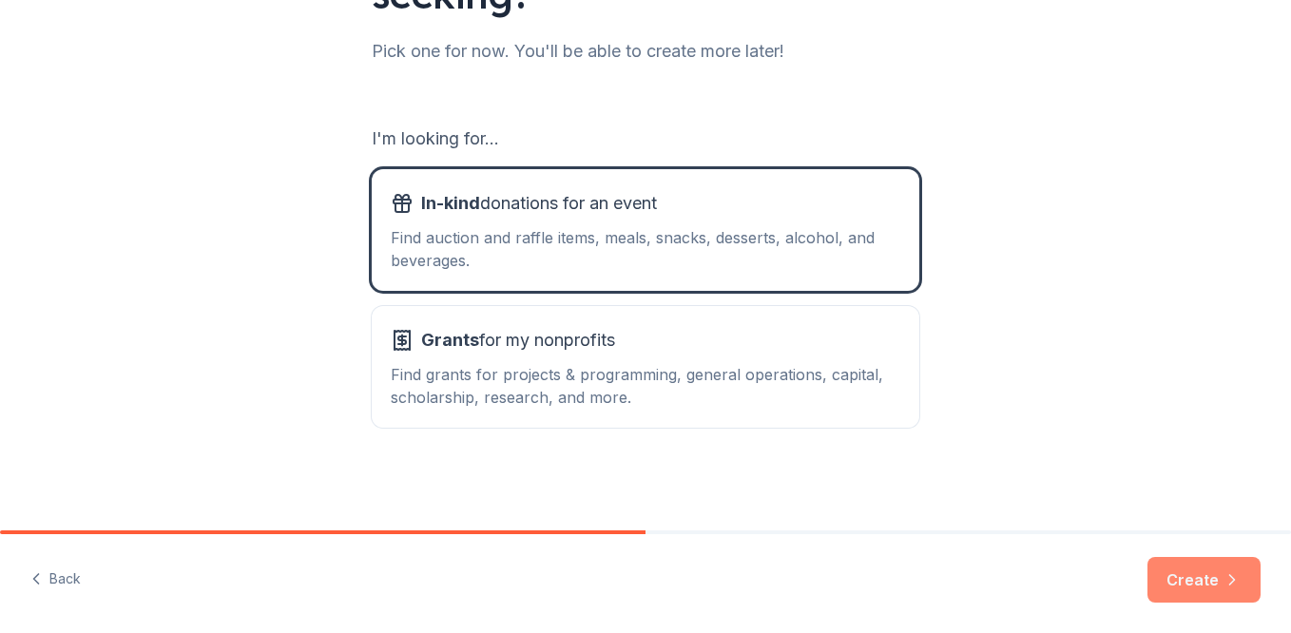
click at [1211, 566] on button "Create" at bounding box center [1203, 580] width 113 height 46
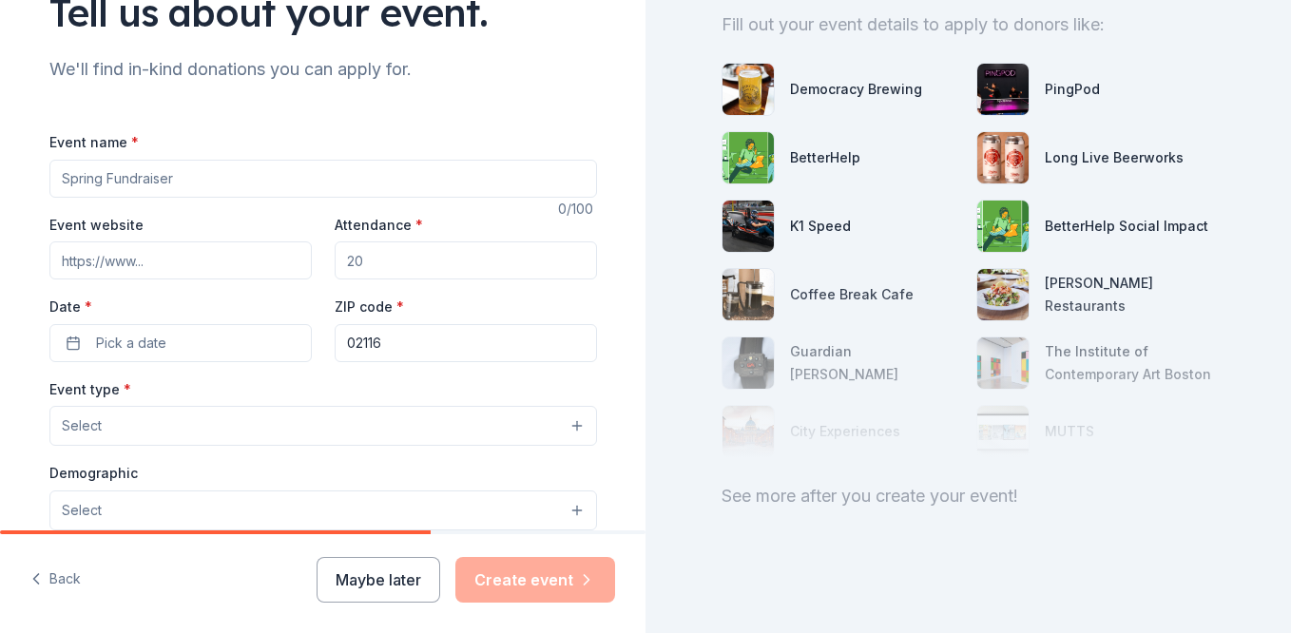
scroll to position [212, 0]
click at [181, 182] on input "Event name *" at bounding box center [322, 179] width 547 height 38
type input "Friendsgiving Recovery Dinner"
click at [282, 259] on input "Event website" at bounding box center [180, 260] width 262 height 38
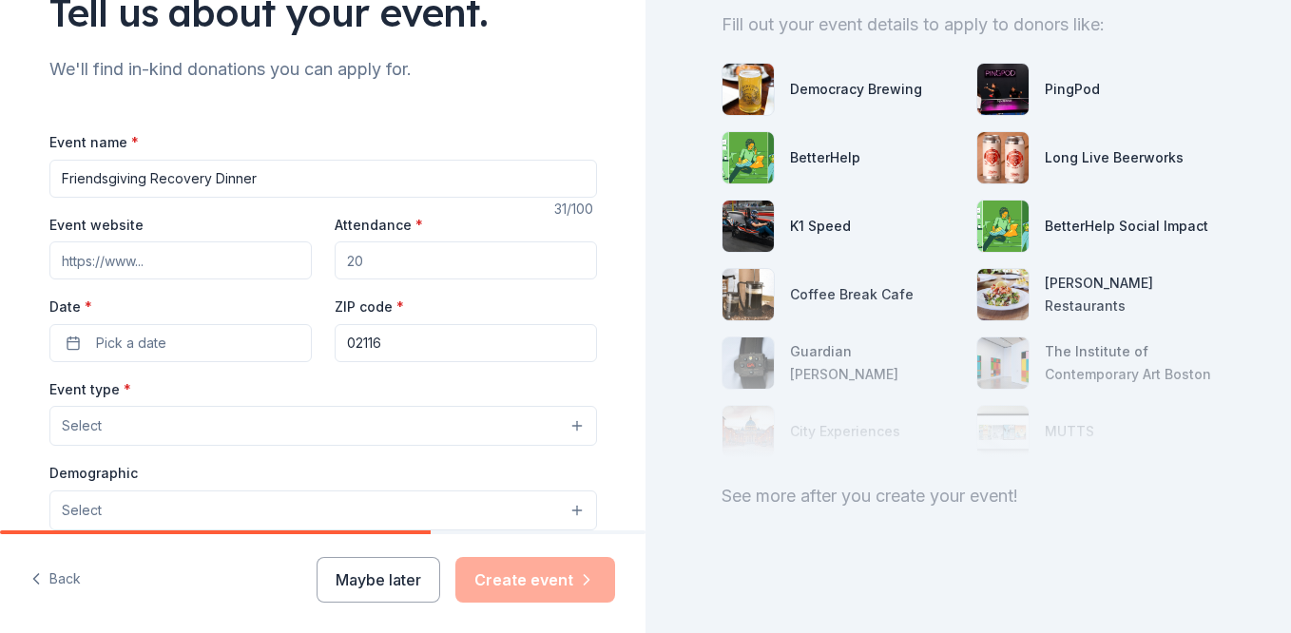
click at [282, 259] on input "Event website" at bounding box center [180, 260] width 262 height 38
click at [390, 261] on input "Attendance *" at bounding box center [466, 260] width 262 height 38
type input "100"
click at [69, 343] on button "Pick a date" at bounding box center [180, 343] width 262 height 38
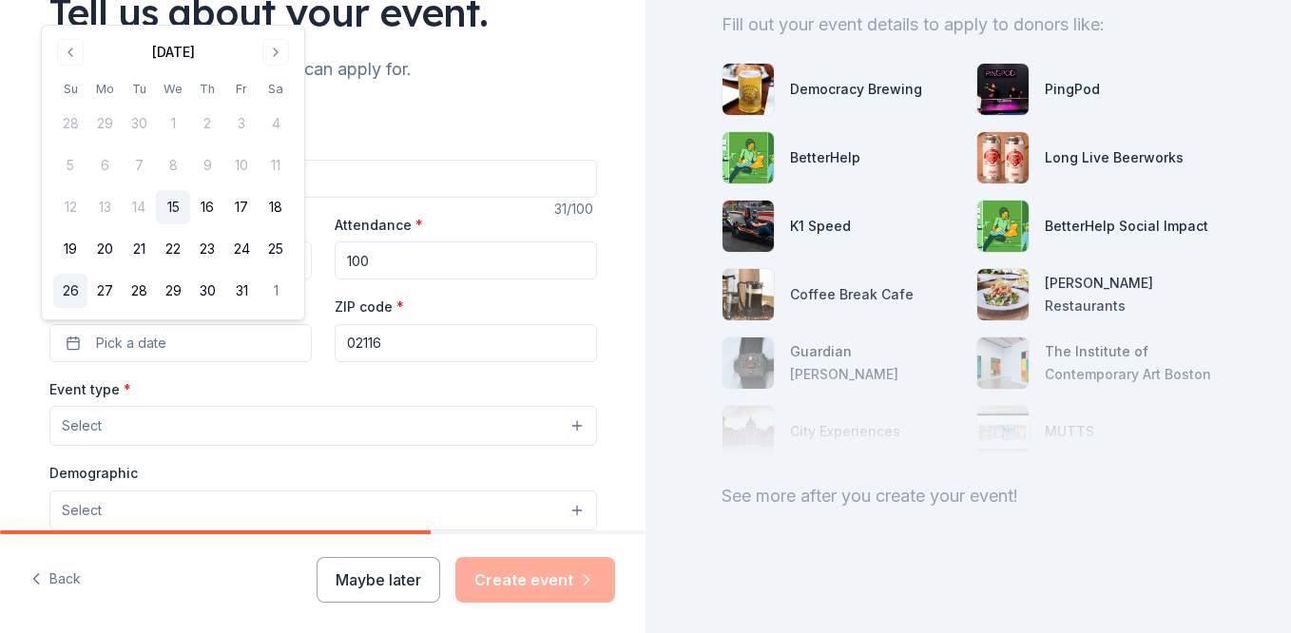
click at [76, 288] on button "26" at bounding box center [70, 291] width 34 height 34
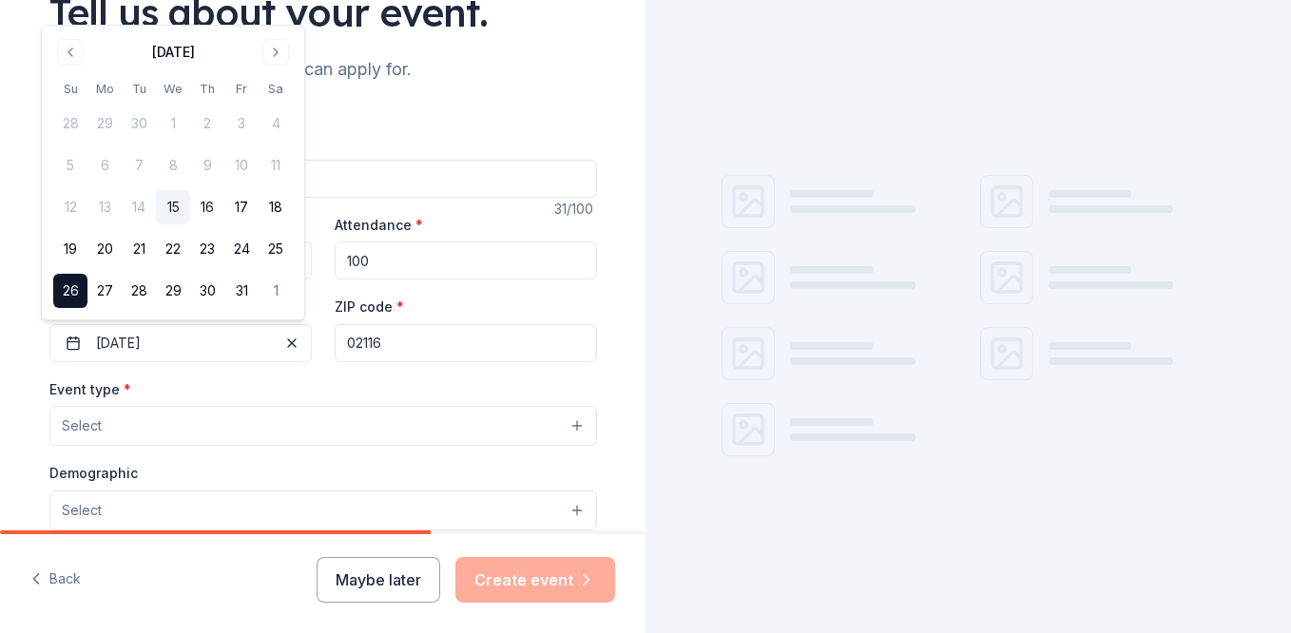
scroll to position [0, 0]
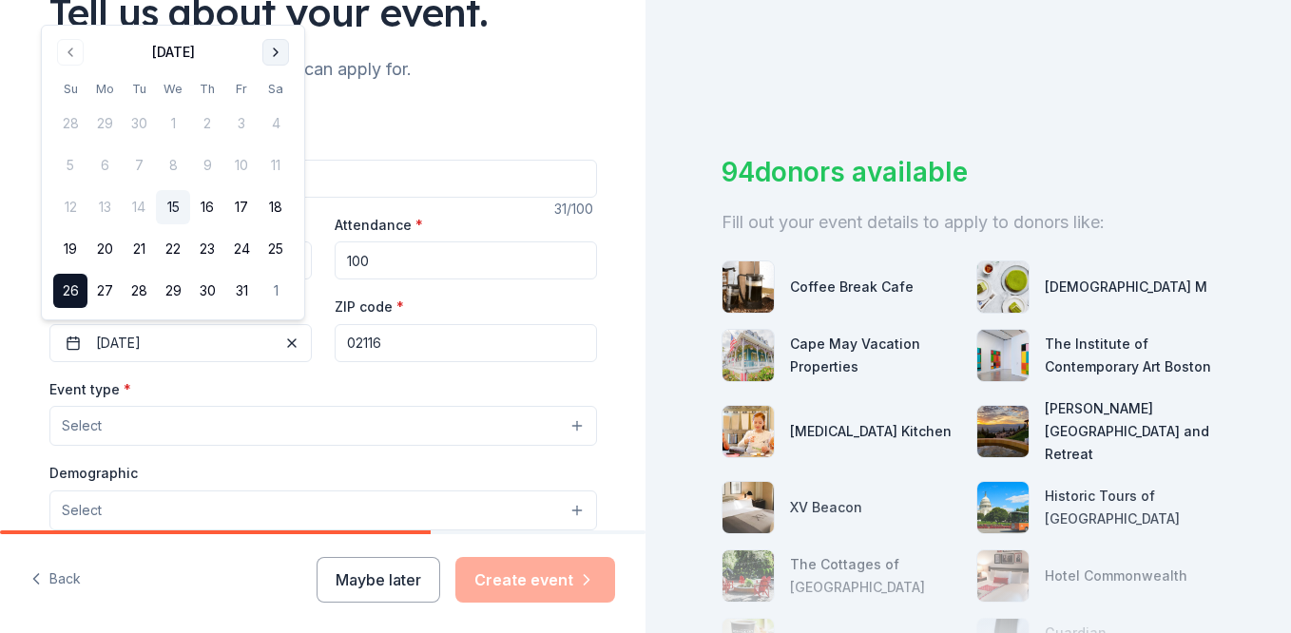
click at [265, 57] on button "Go to next month" at bounding box center [275, 52] width 27 height 27
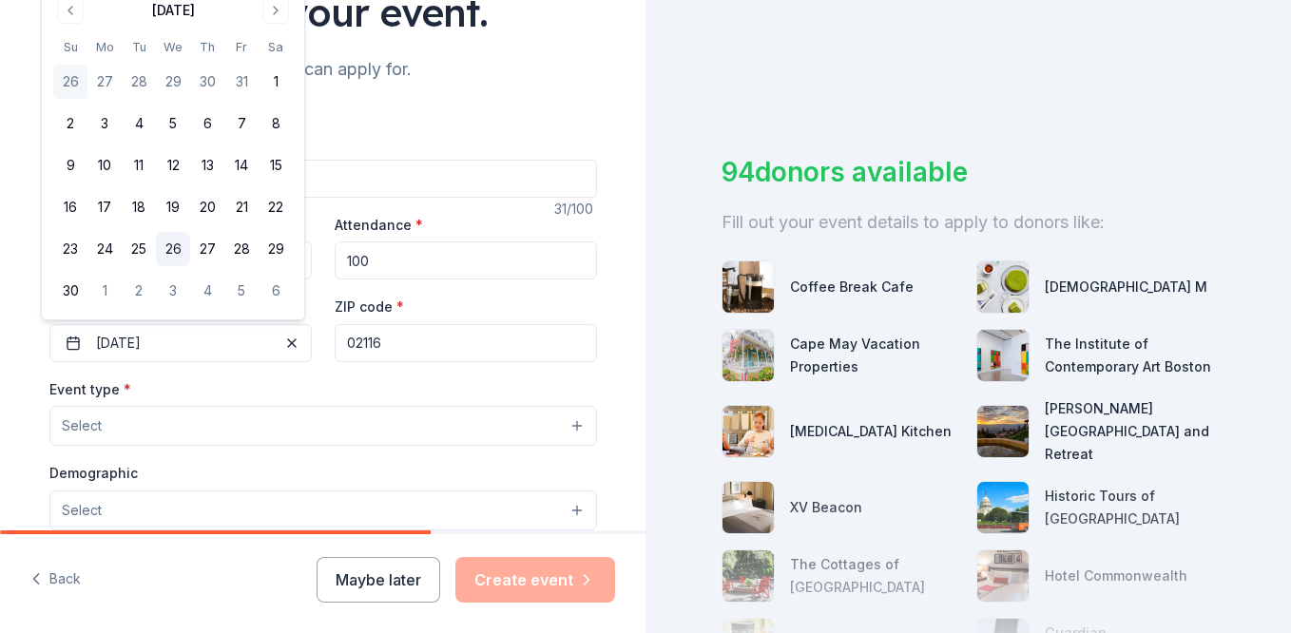
click at [180, 243] on button "26" at bounding box center [173, 249] width 34 height 34
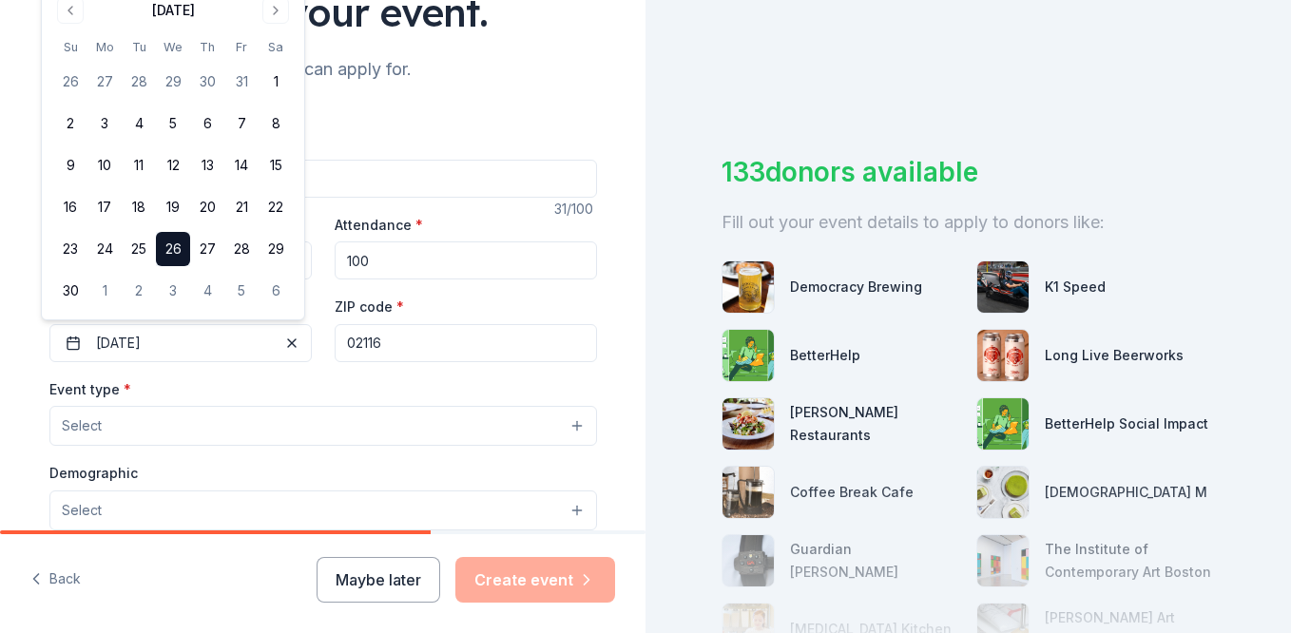
click at [395, 350] on input "02116" at bounding box center [466, 343] width 262 height 38
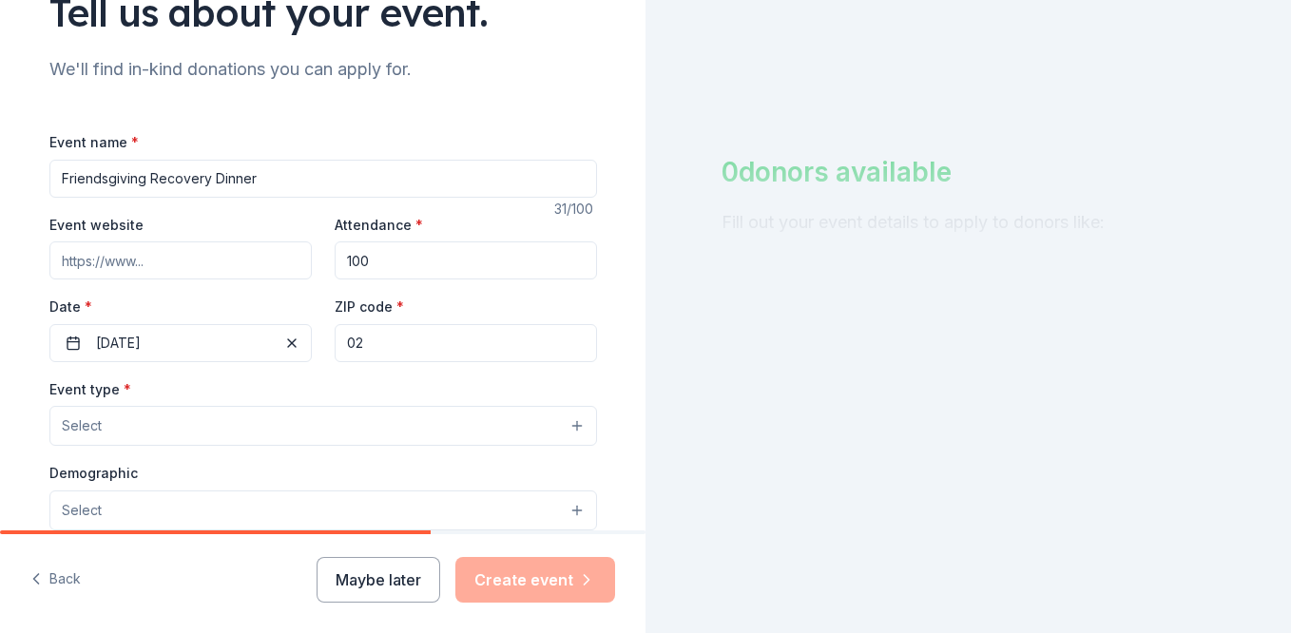
type input "0"
type input "06605"
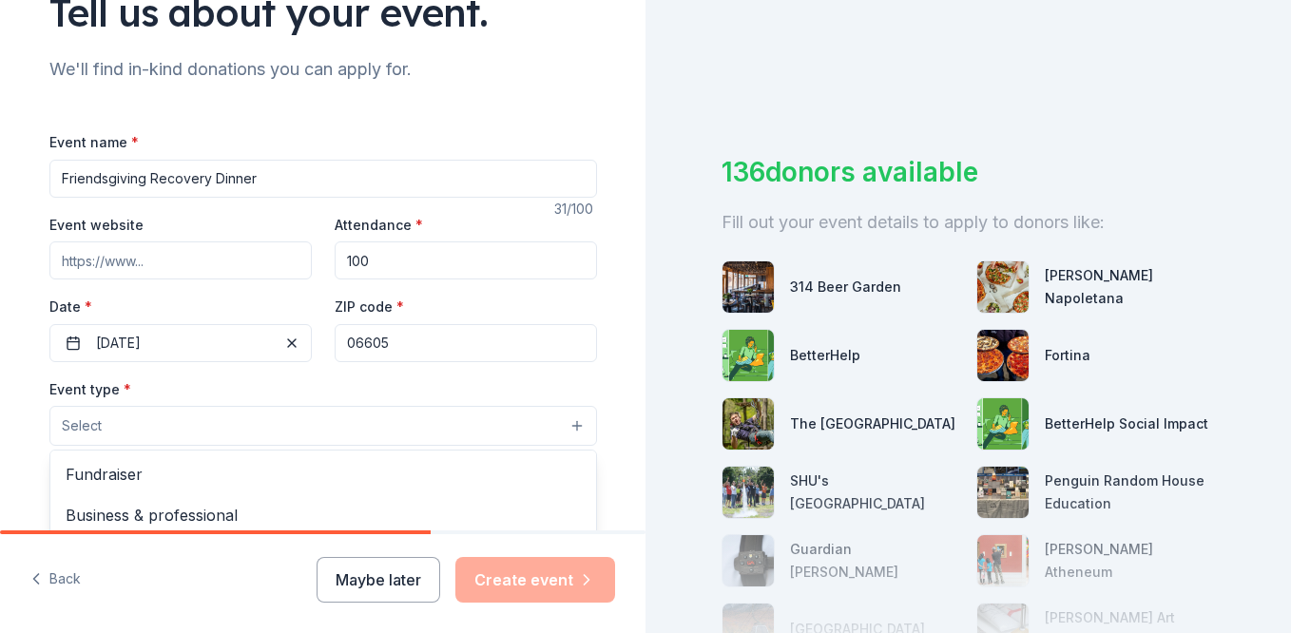
click at [225, 416] on button "Select" at bounding box center [322, 426] width 547 height 40
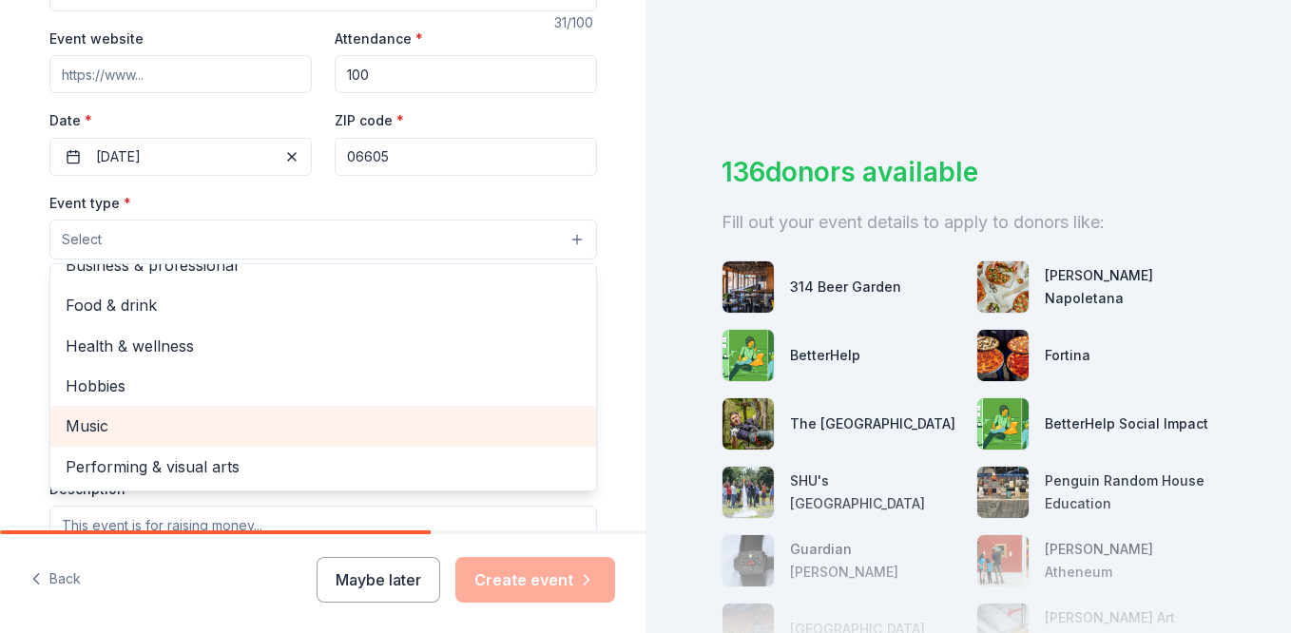
scroll to position [374, 0]
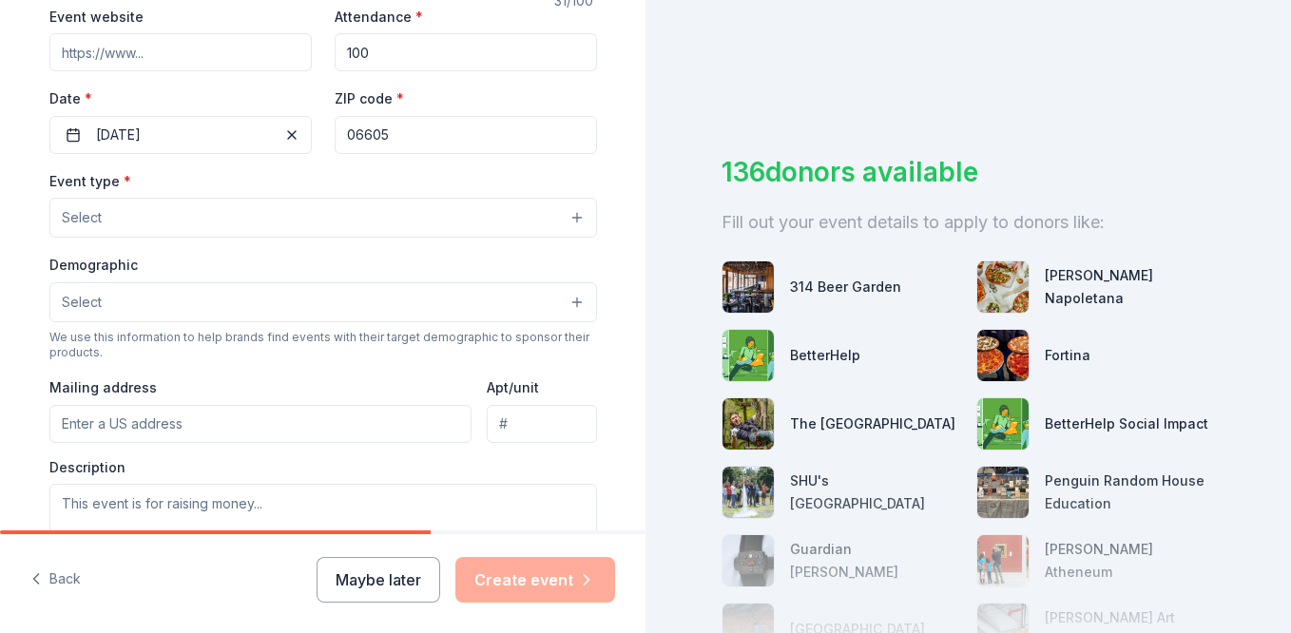
click at [203, 216] on button "Select" at bounding box center [322, 218] width 547 height 40
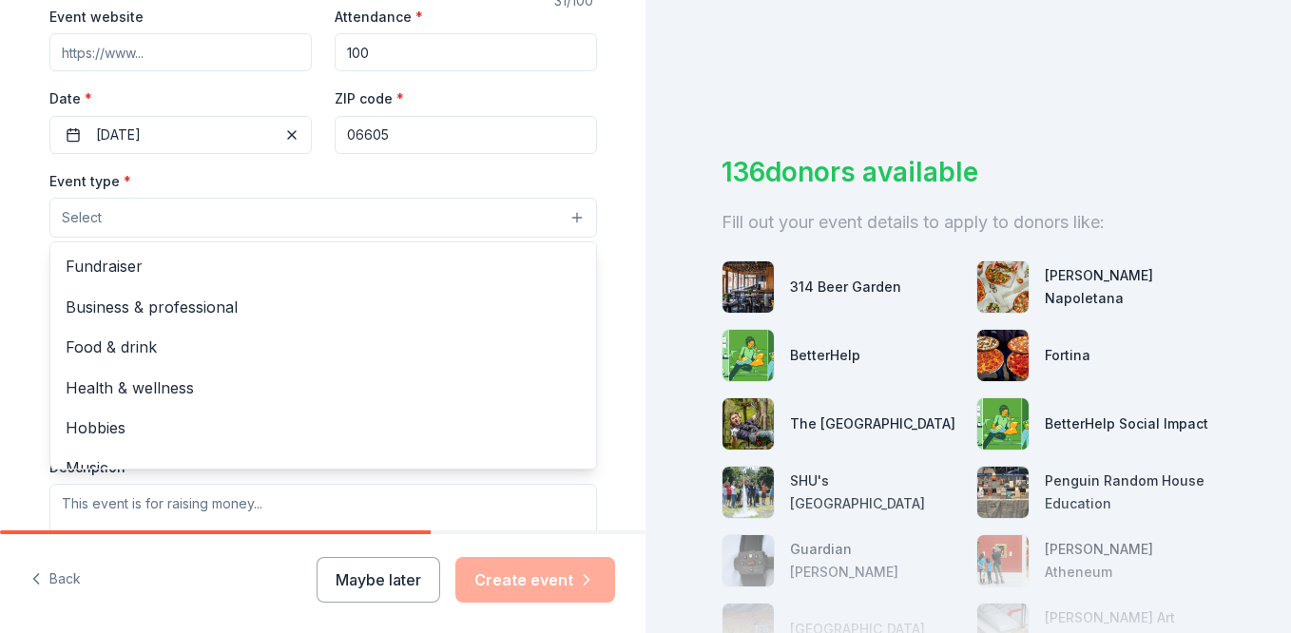
click at [202, 218] on button "Select" at bounding box center [322, 218] width 547 height 40
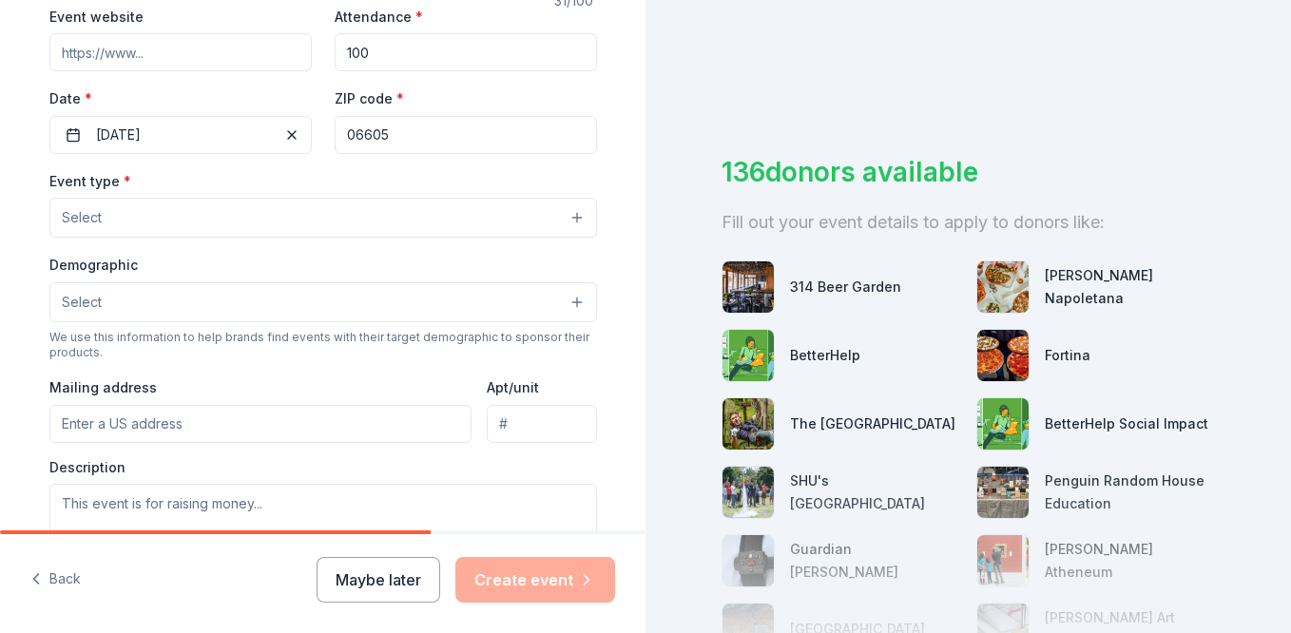
click at [202, 218] on button "Select" at bounding box center [322, 218] width 547 height 40
click at [208, 221] on button "Select" at bounding box center [322, 218] width 547 height 40
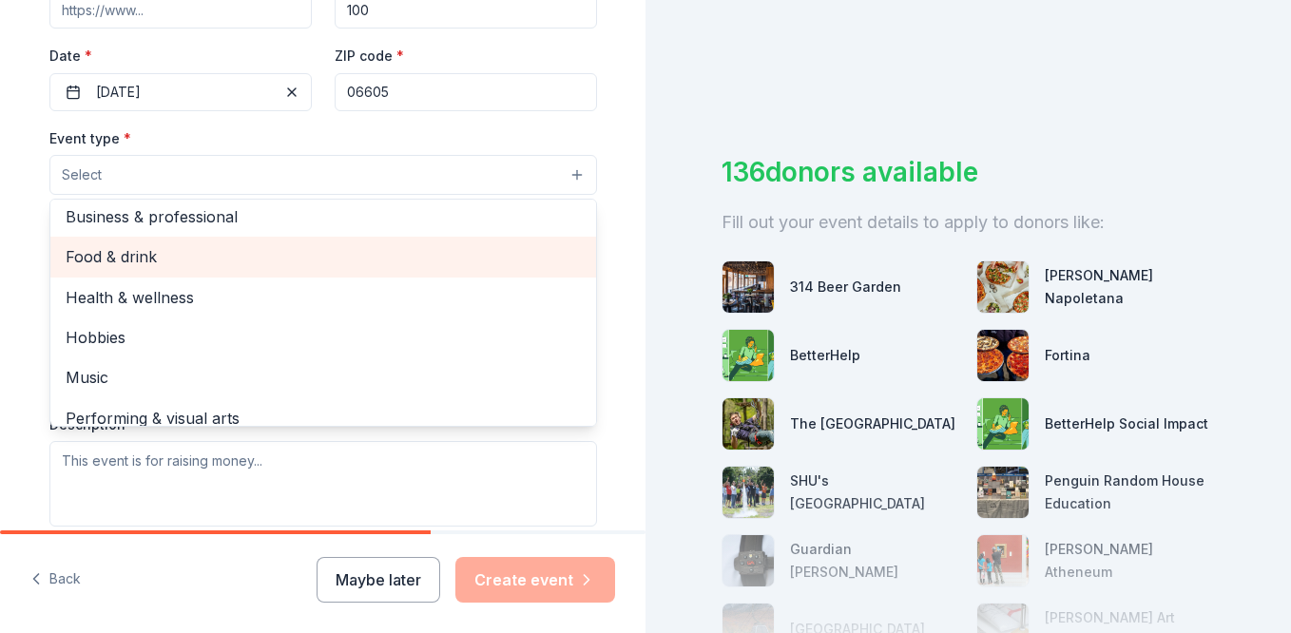
scroll to position [47, 0]
click at [289, 259] on span "Food & drink" at bounding box center [323, 257] width 515 height 25
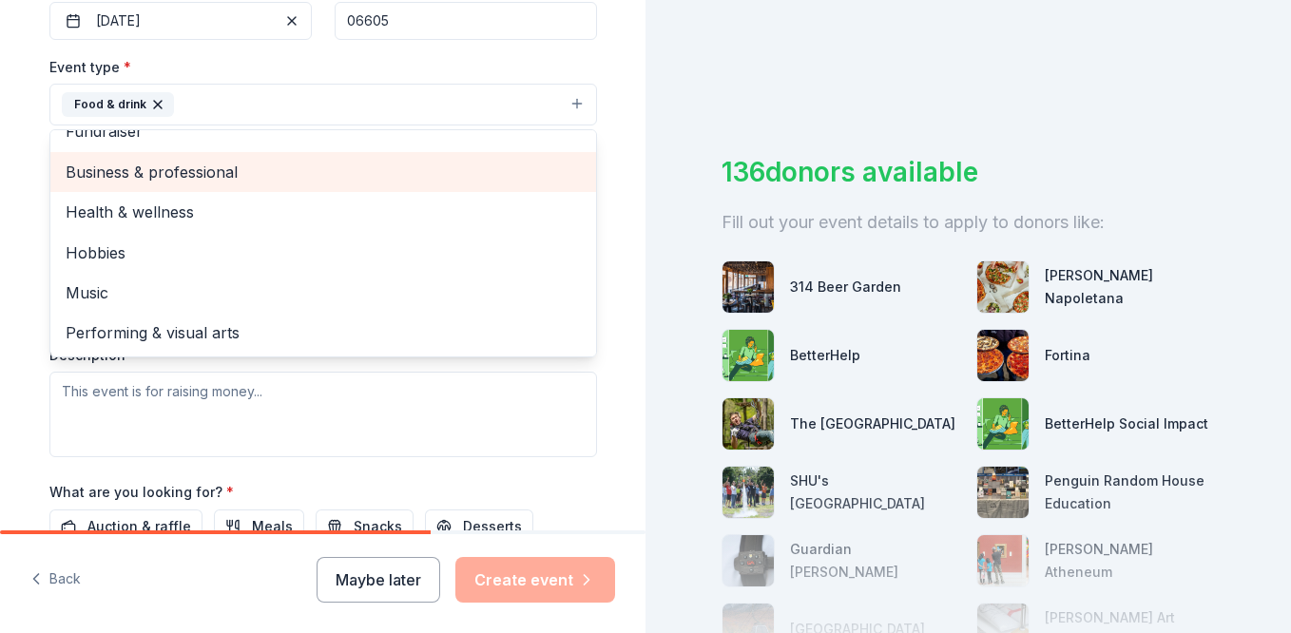
scroll to position [489, 0]
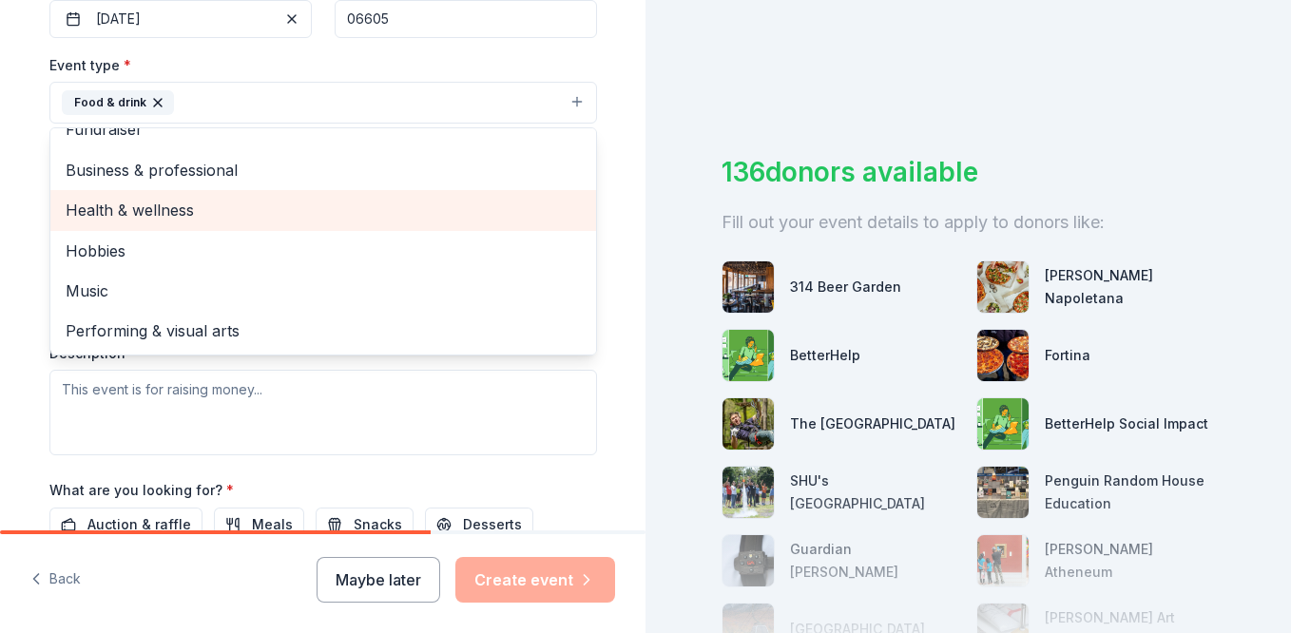
click at [272, 221] on span "Health & wellness" at bounding box center [323, 210] width 515 height 25
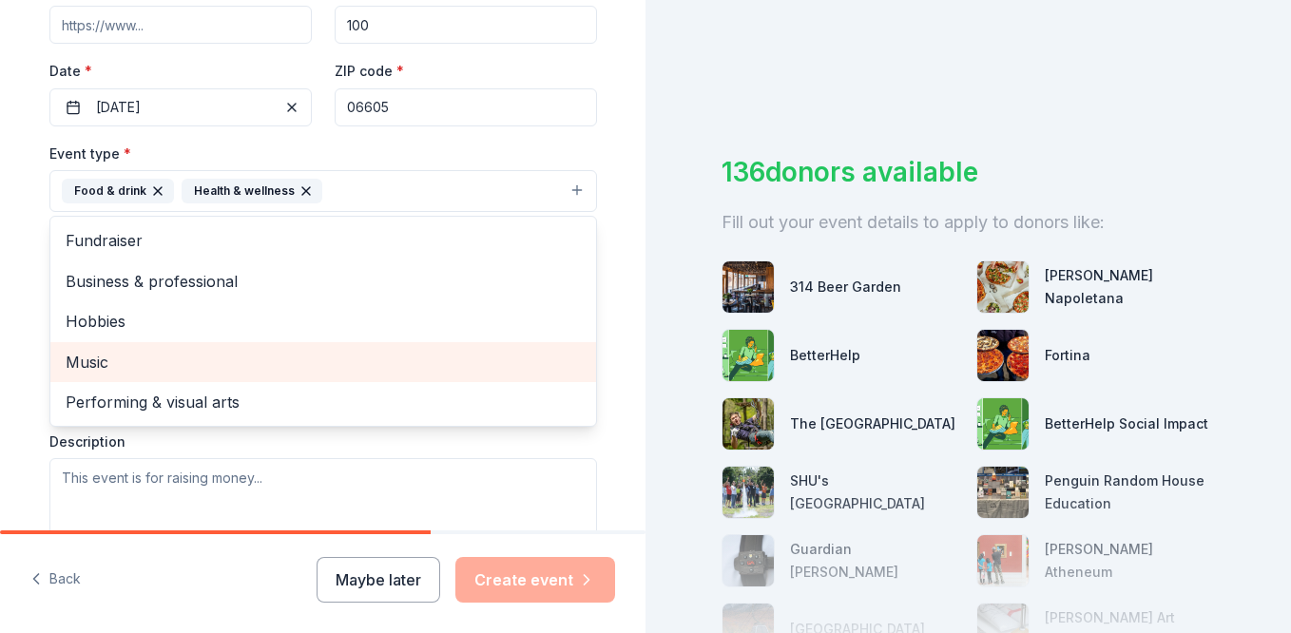
scroll to position [400, 0]
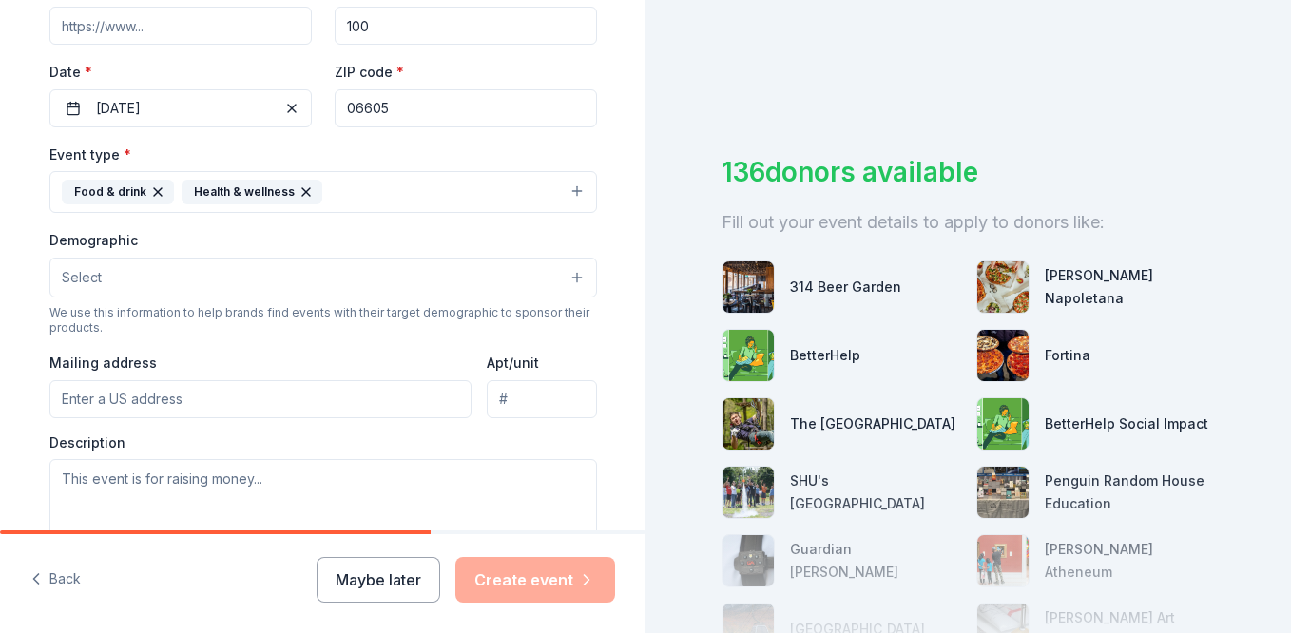
click at [380, 191] on button "Food & drink Health & wellness" at bounding box center [322, 192] width 547 height 42
click at [329, 276] on button "Select" at bounding box center [322, 278] width 547 height 40
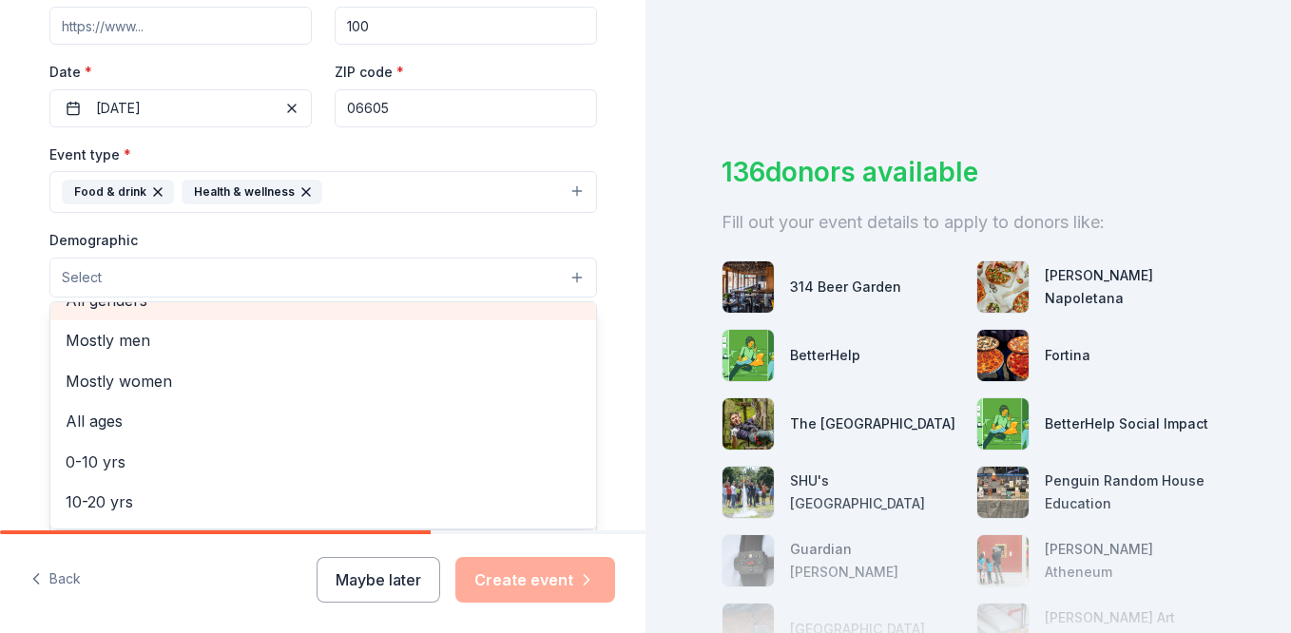
scroll to position [0, 0]
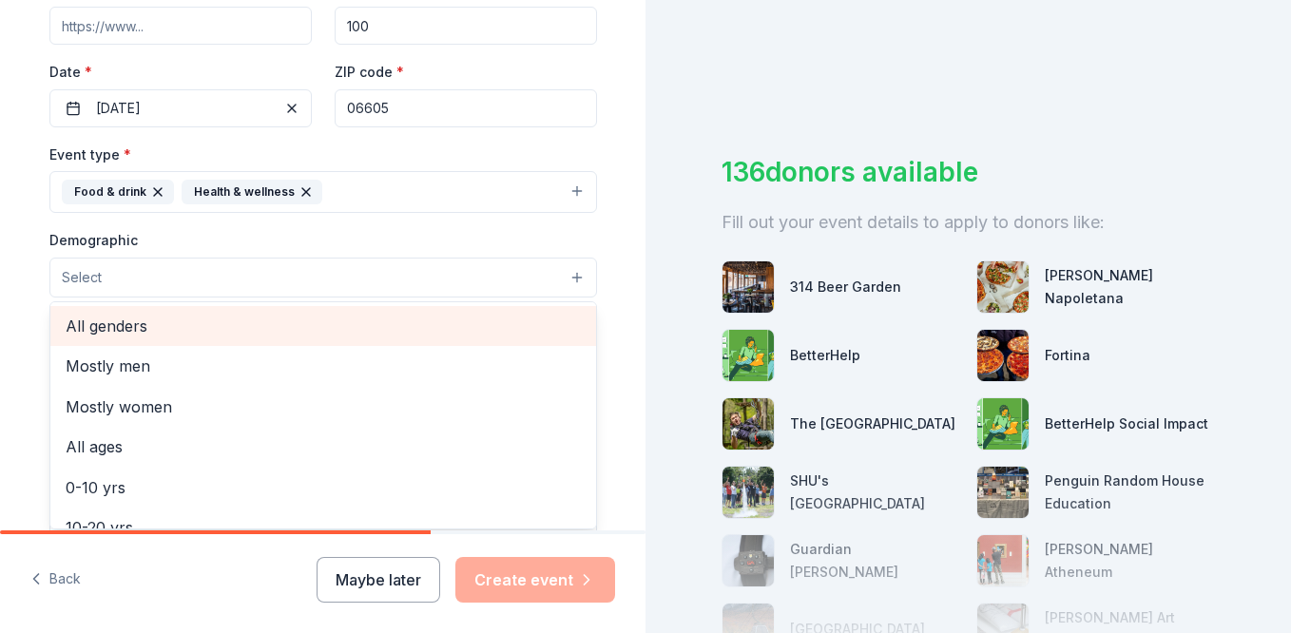
click at [304, 329] on span "All genders" at bounding box center [323, 326] width 515 height 25
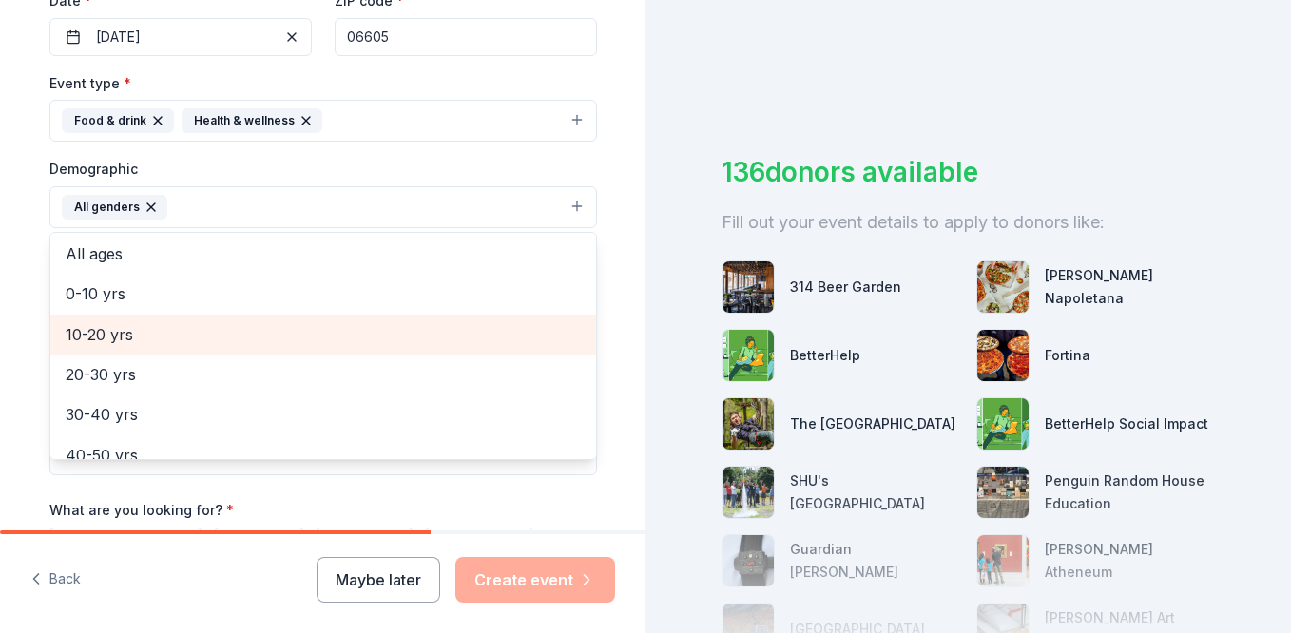
scroll to position [83, 0]
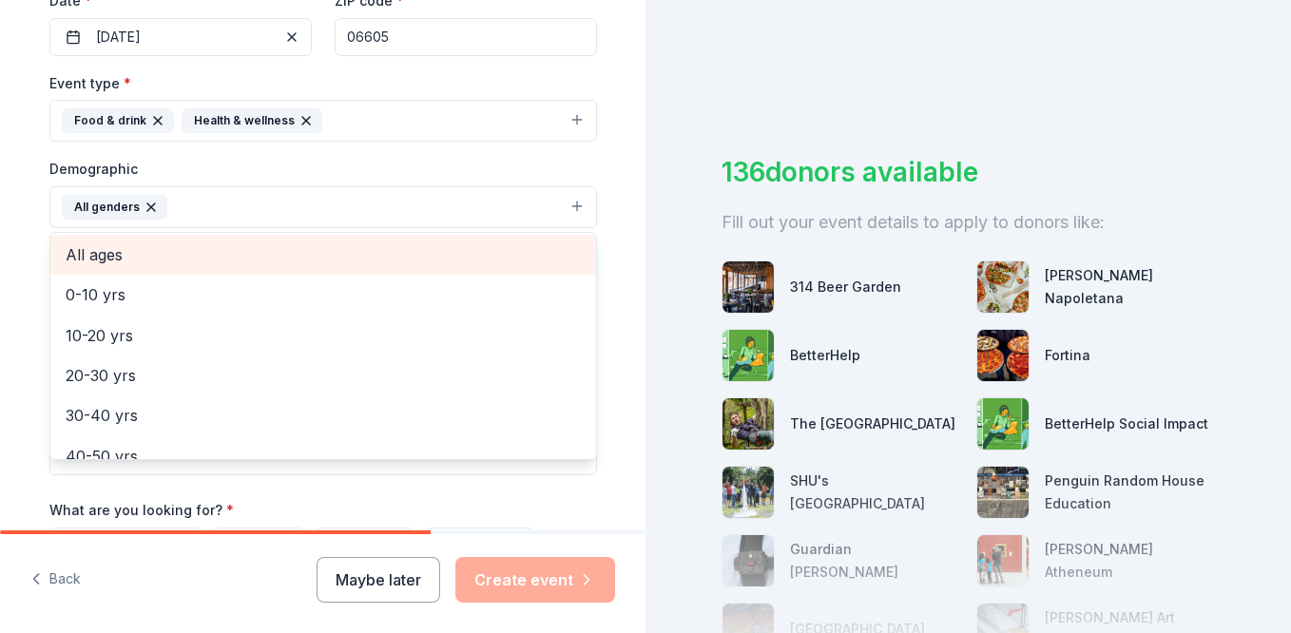
click at [300, 252] on span "All ages" at bounding box center [323, 254] width 515 height 25
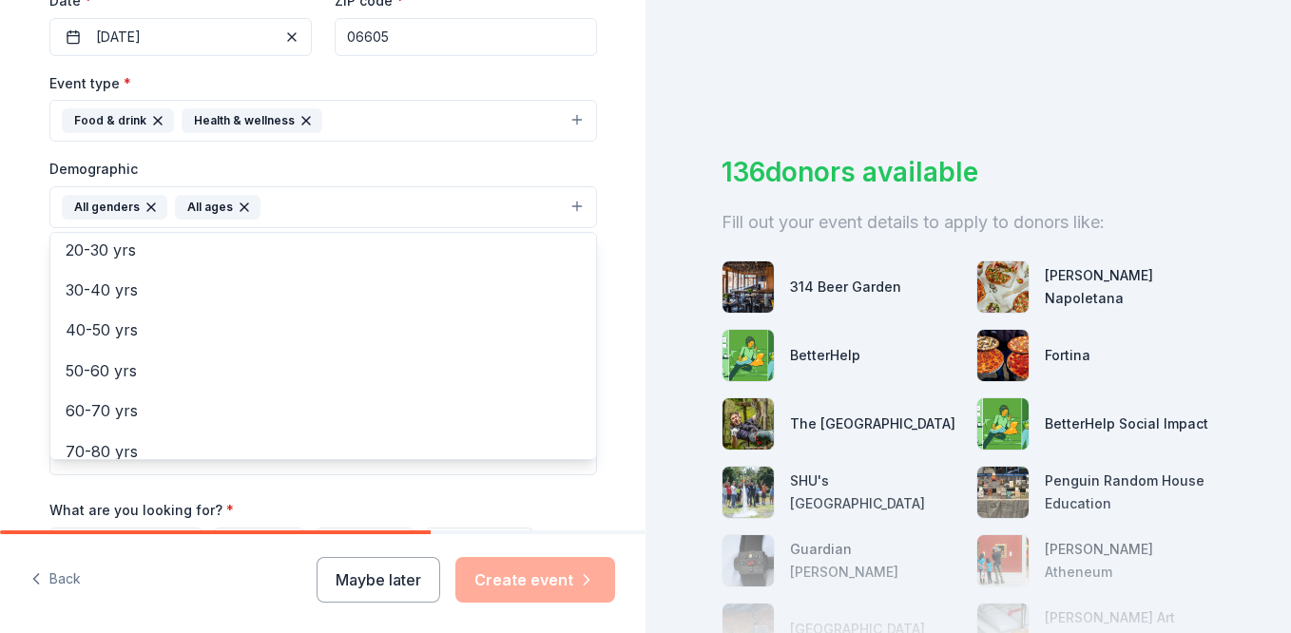
scroll to position [224, 0]
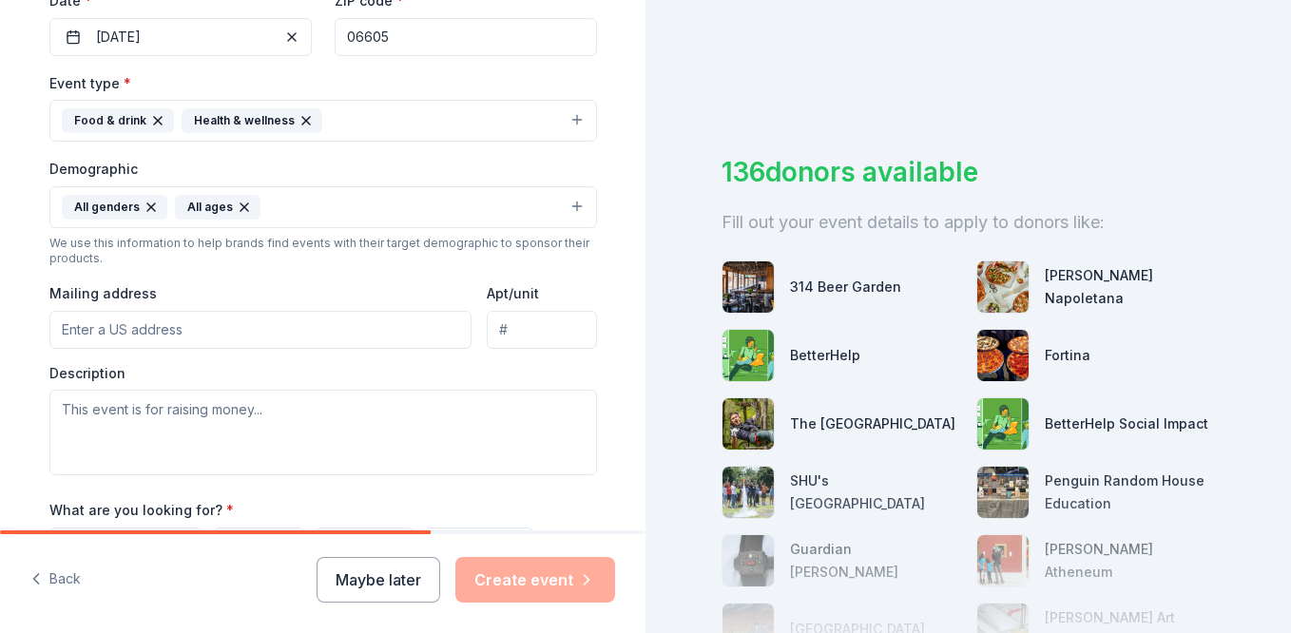
click at [354, 203] on button "All genders All ages" at bounding box center [322, 207] width 547 height 42
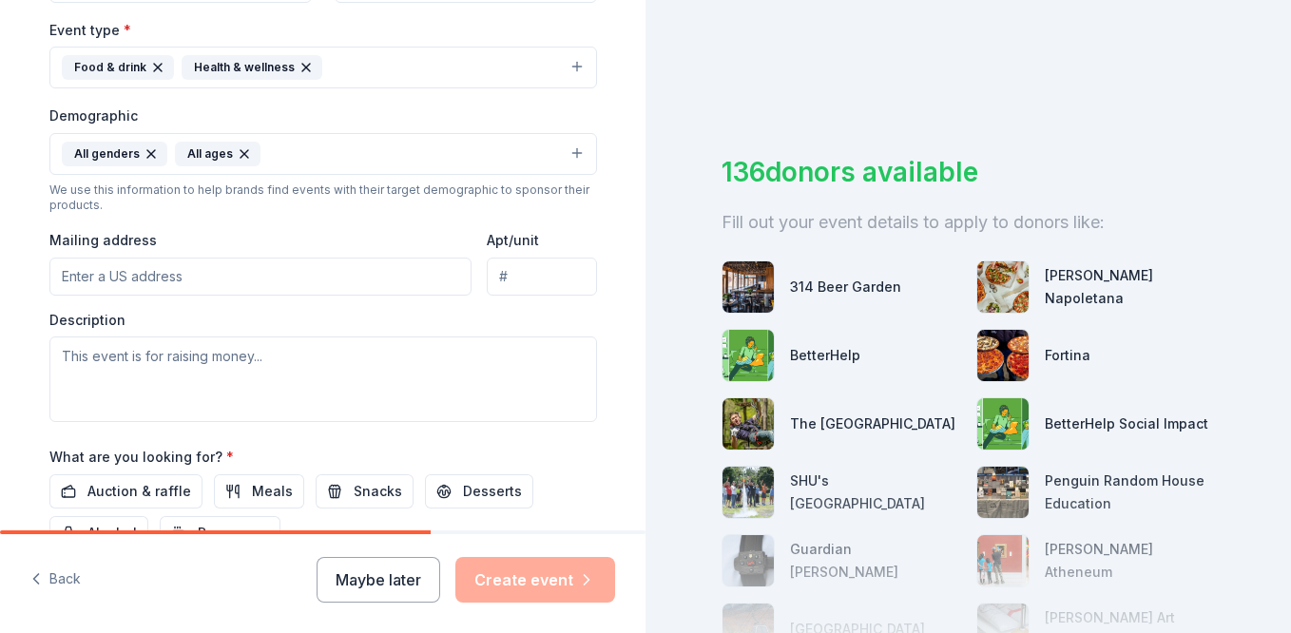
scroll to position [526, 0]
click at [341, 278] on input "Mailing address" at bounding box center [260, 276] width 423 height 38
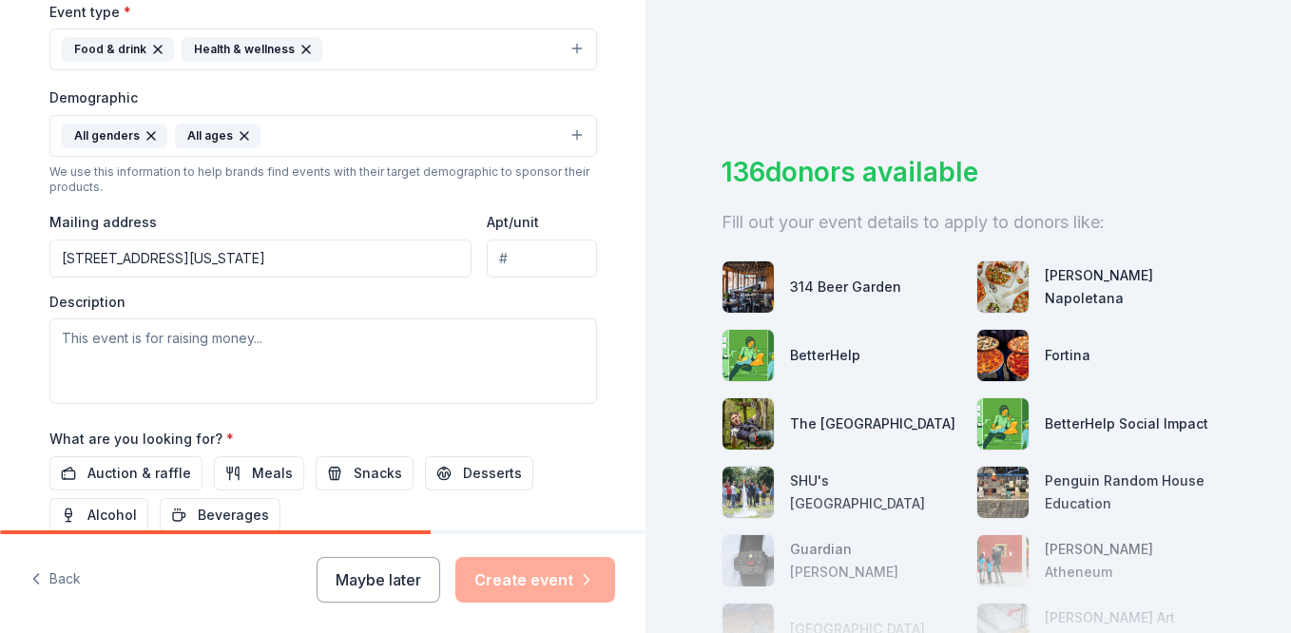
scroll to position [595, 0]
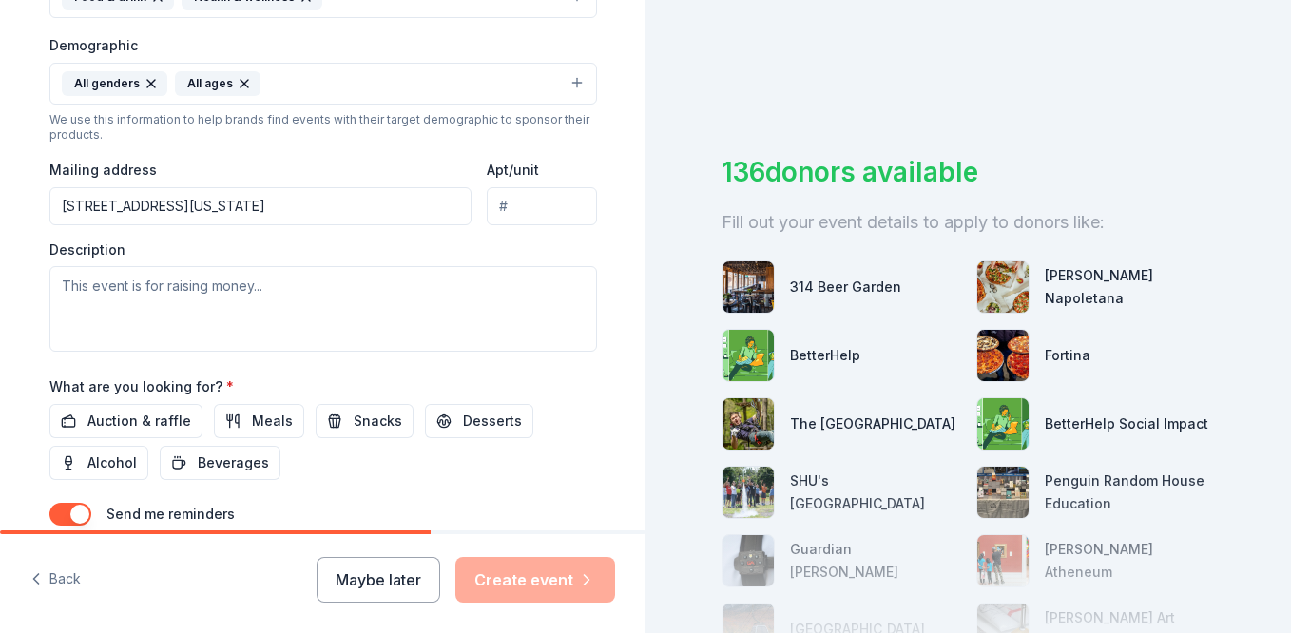
type input "75 Washington Avenue, Bridgeport, CT, 06604"
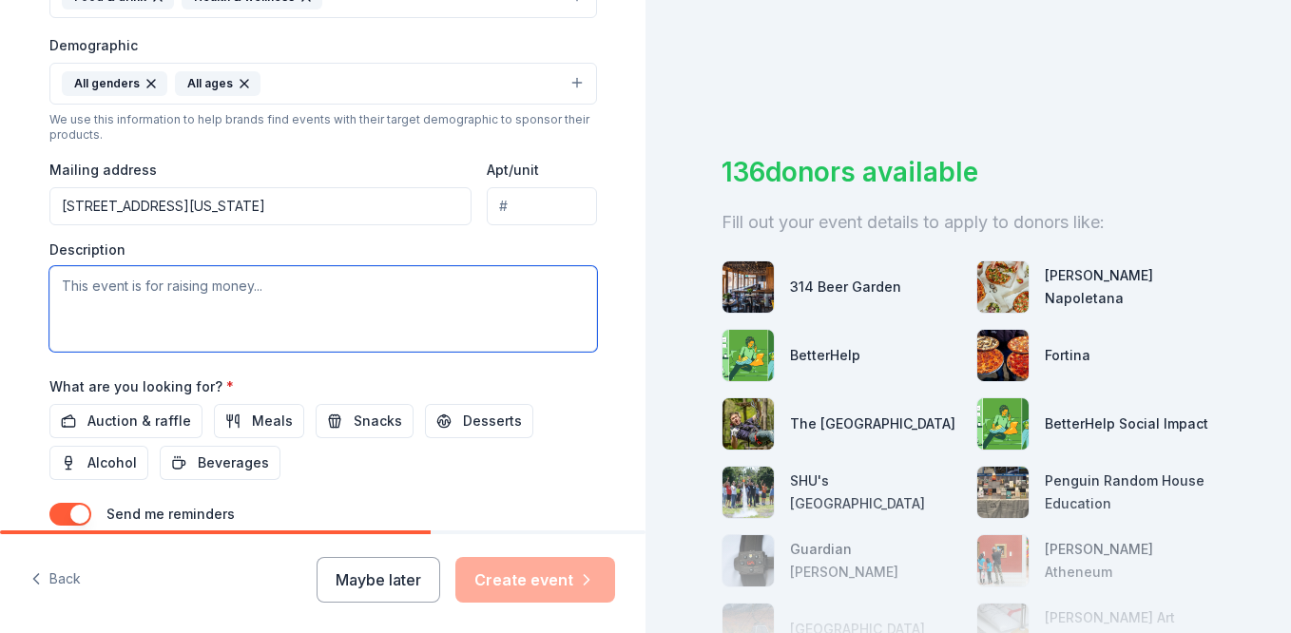
click at [250, 289] on textarea at bounding box center [322, 309] width 547 height 86
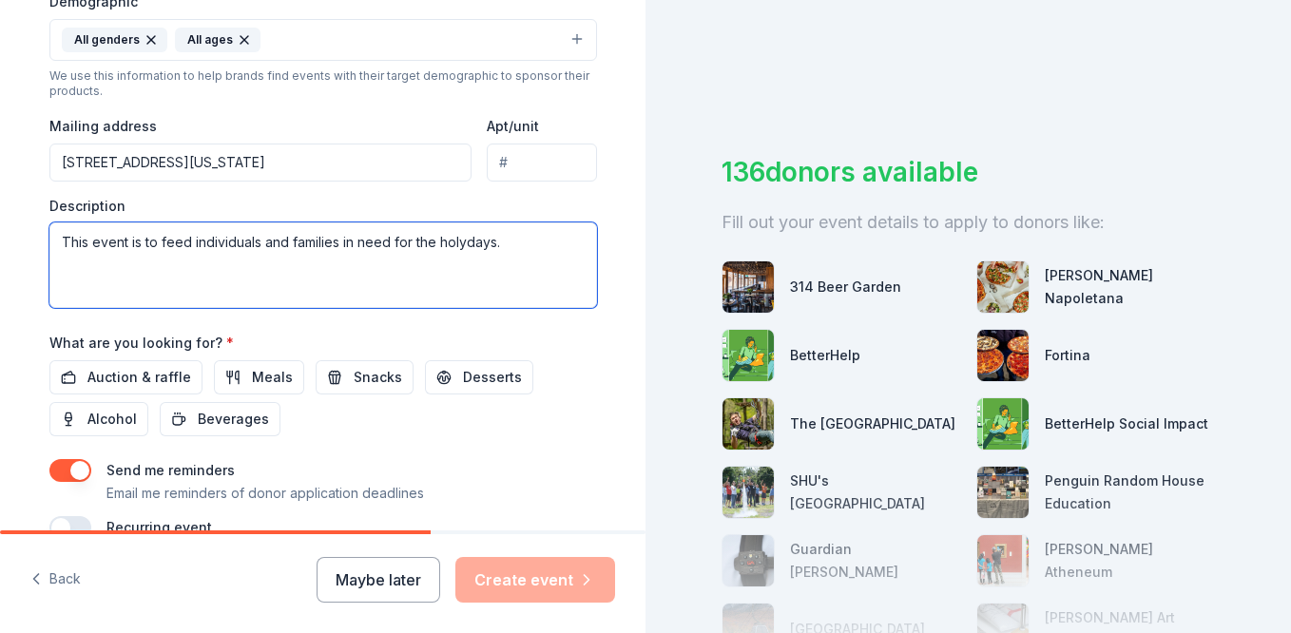
scroll to position [640, 0]
click at [330, 239] on textarea "This event is to feed individuals and families in need for the holydays." at bounding box center [322, 264] width 547 height 86
click at [183, 242] on textarea "This event is to feed individuals and families in need for the holydays." at bounding box center [322, 264] width 547 height 86
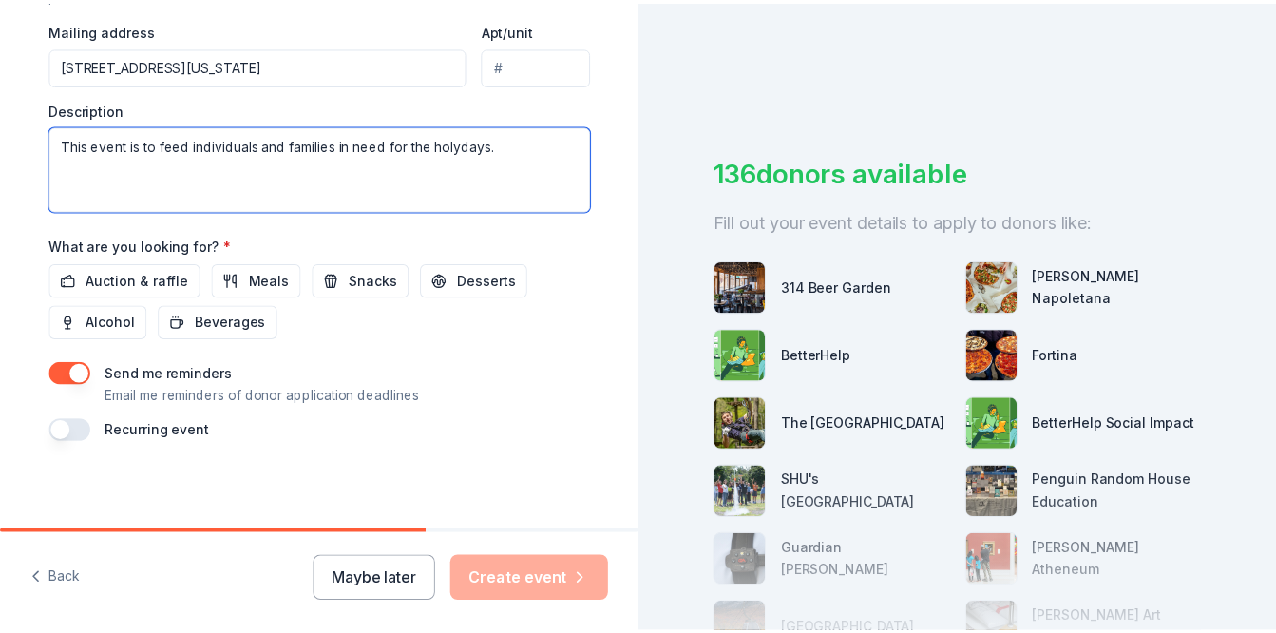
scroll to position [739, 0]
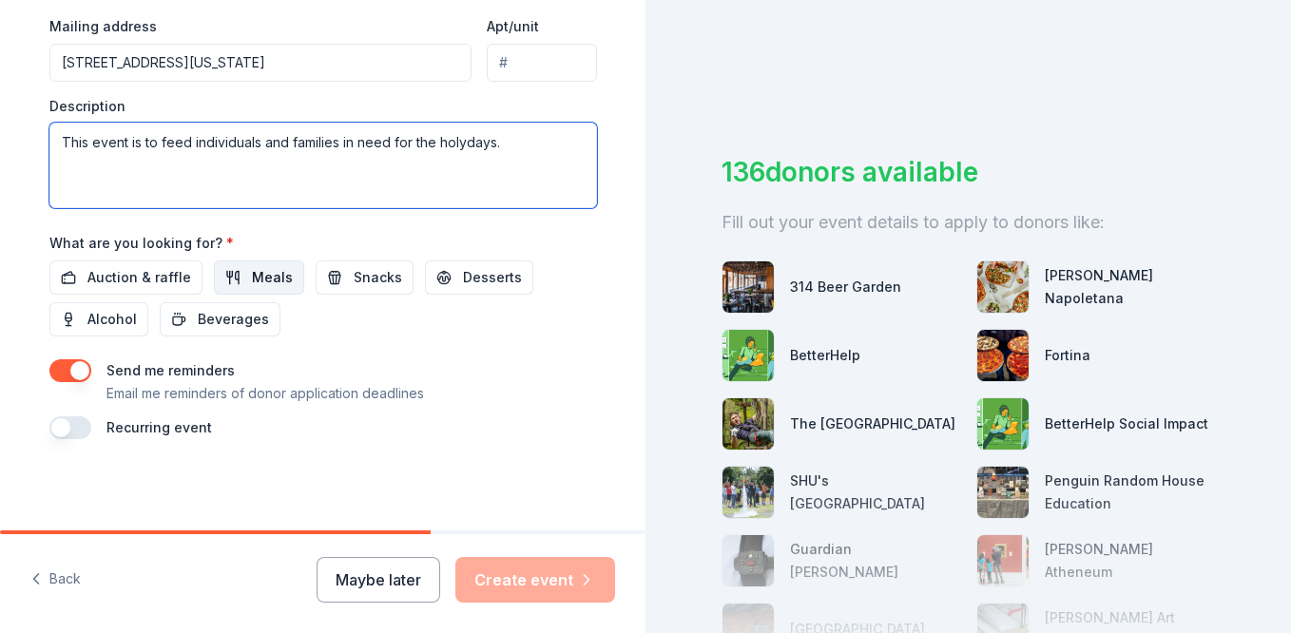
type textarea "This event is to feed individuals and families in need for the holydays."
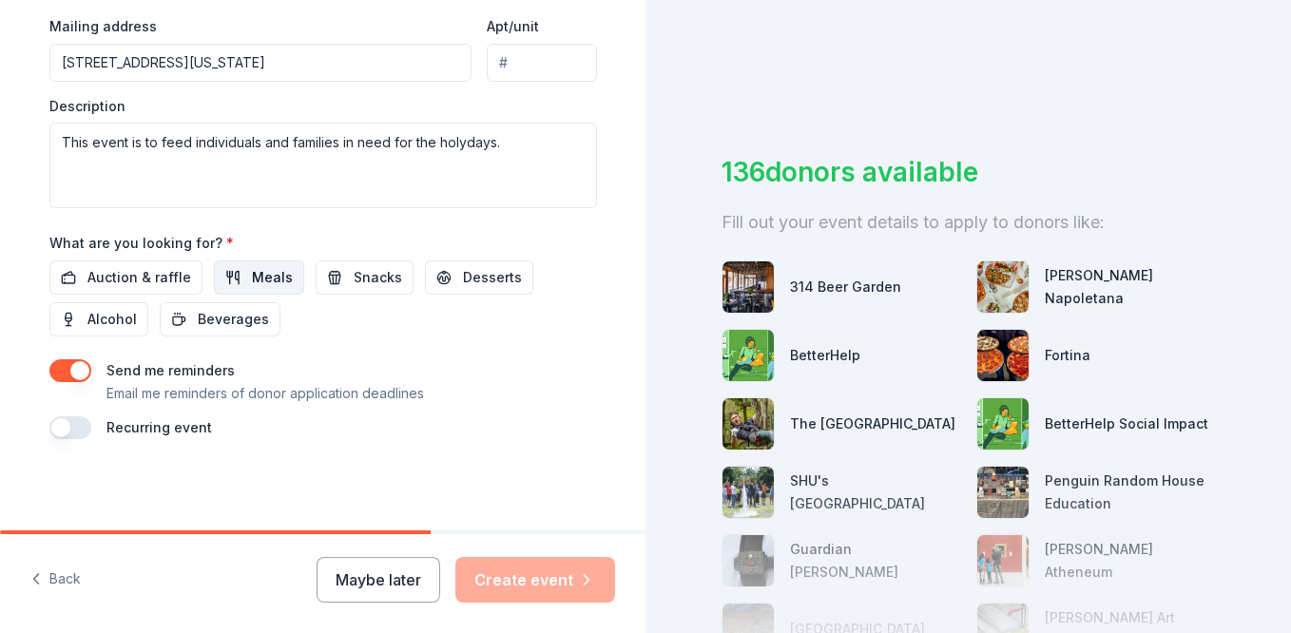
click at [233, 279] on button "Meals" at bounding box center [259, 277] width 90 height 34
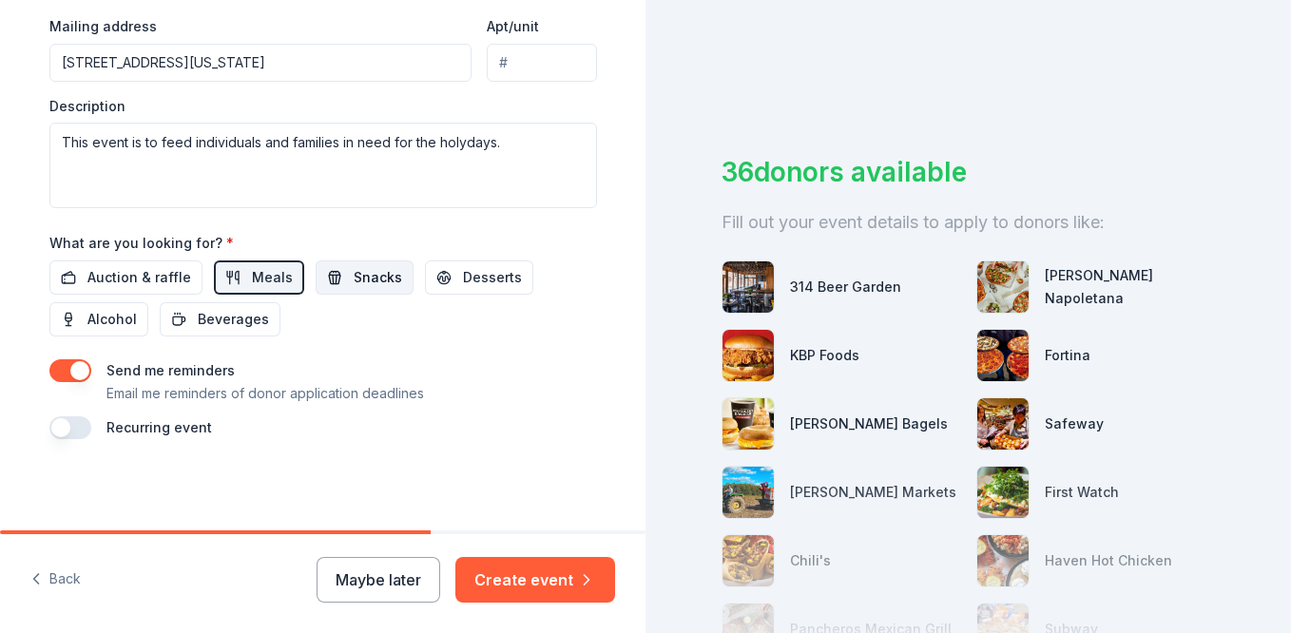
click at [354, 281] on span "Snacks" at bounding box center [378, 277] width 48 height 23
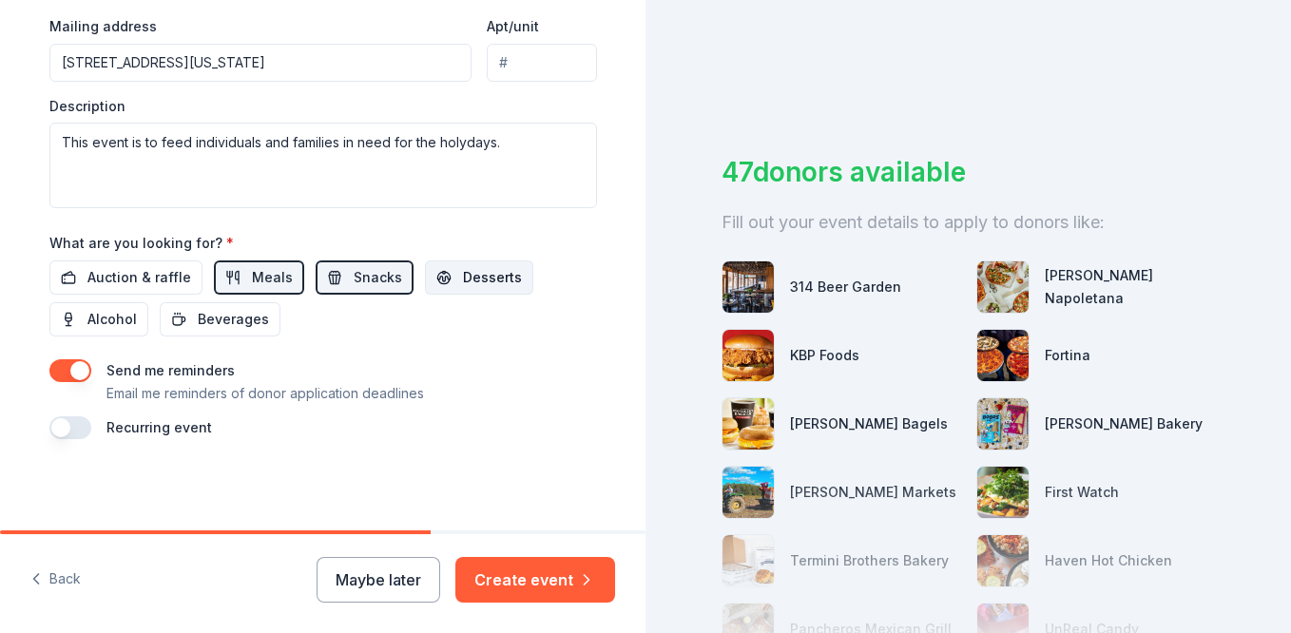
click at [476, 269] on span "Desserts" at bounding box center [492, 277] width 59 height 23
click at [208, 325] on span "Beverages" at bounding box center [233, 319] width 71 height 23
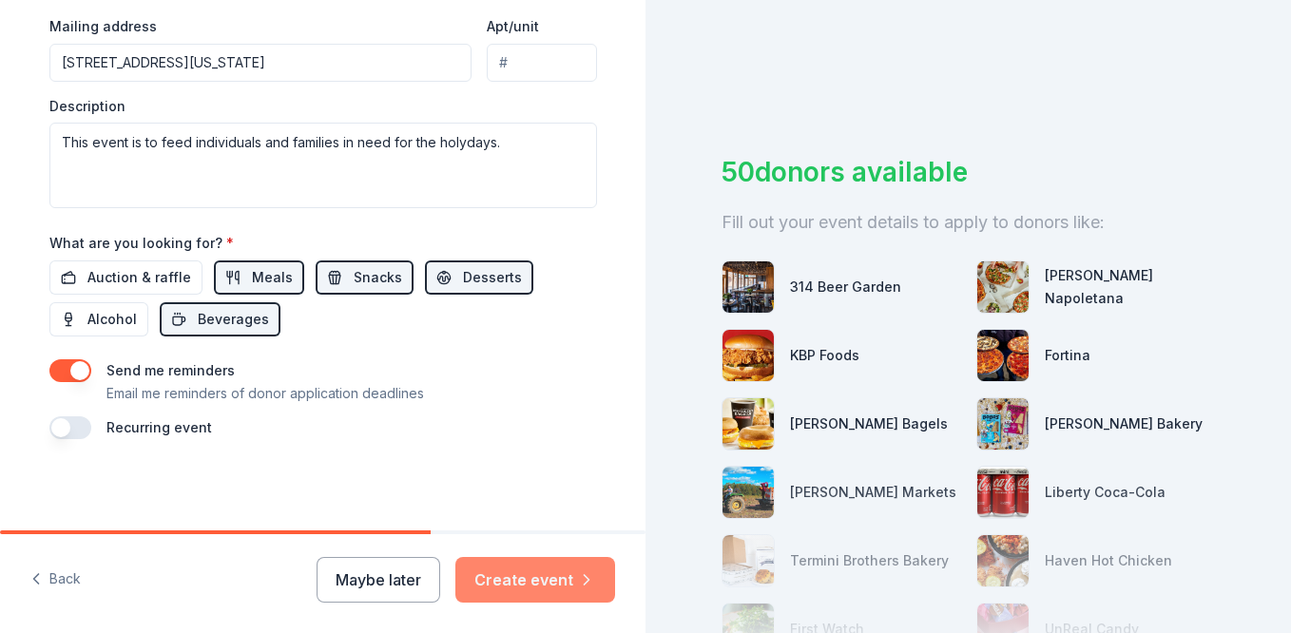
click at [518, 567] on button "Create event" at bounding box center [535, 580] width 160 height 46
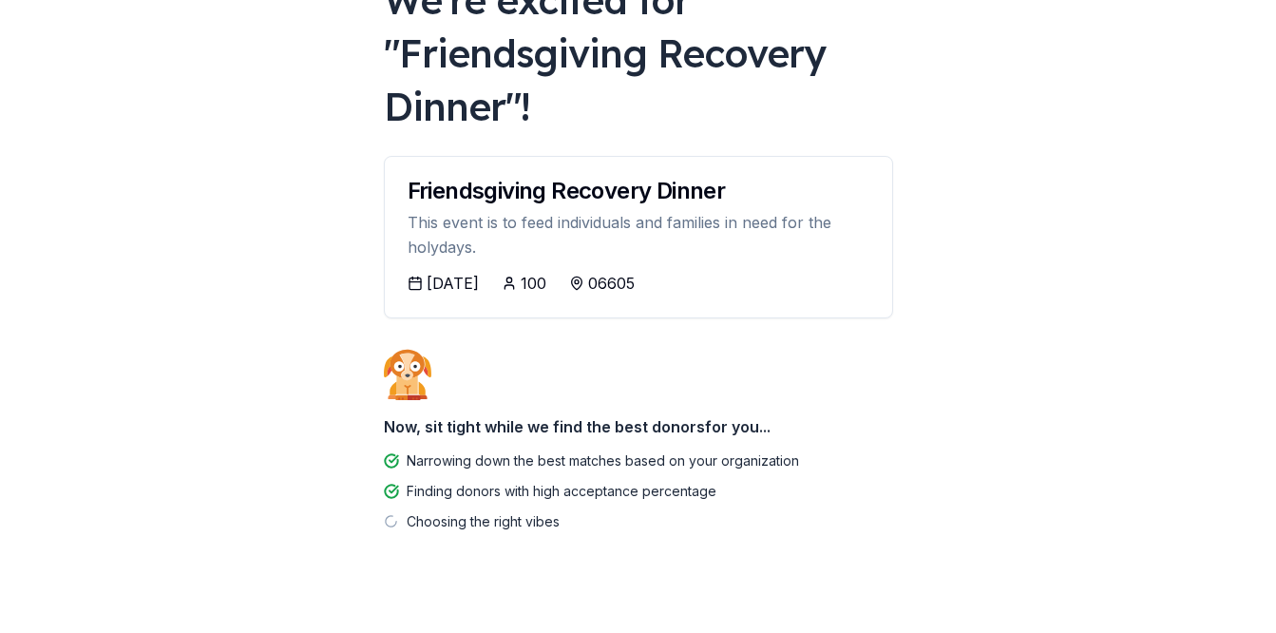
scroll to position [173, 0]
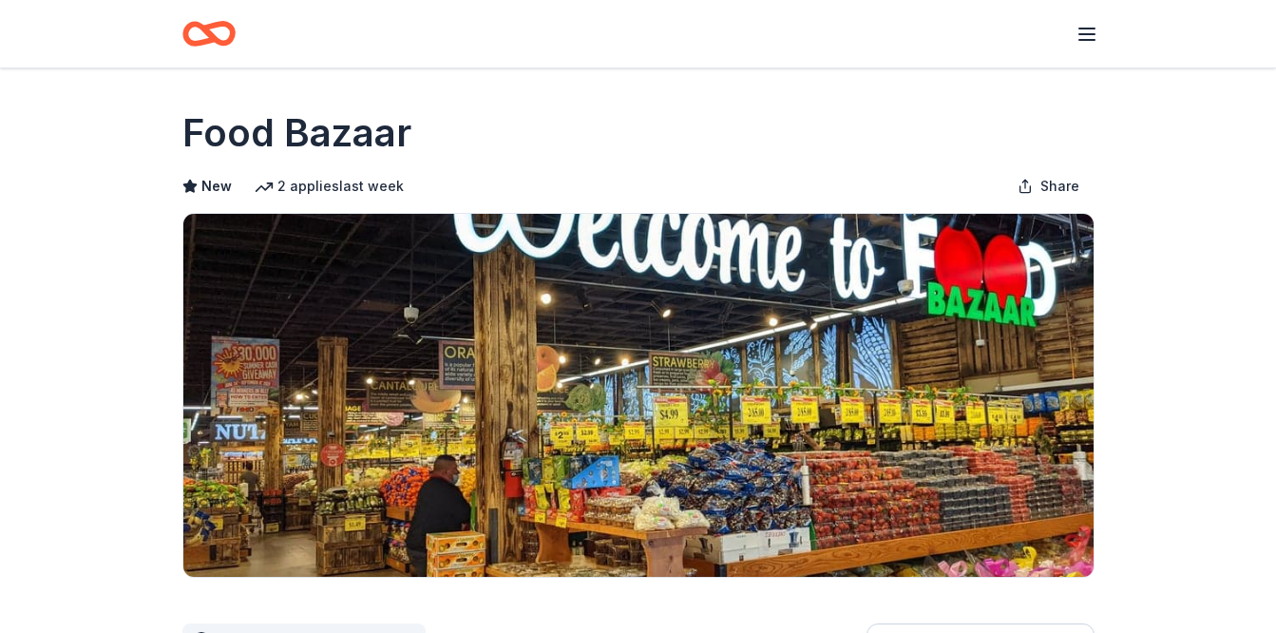
scroll to position [1715, 0]
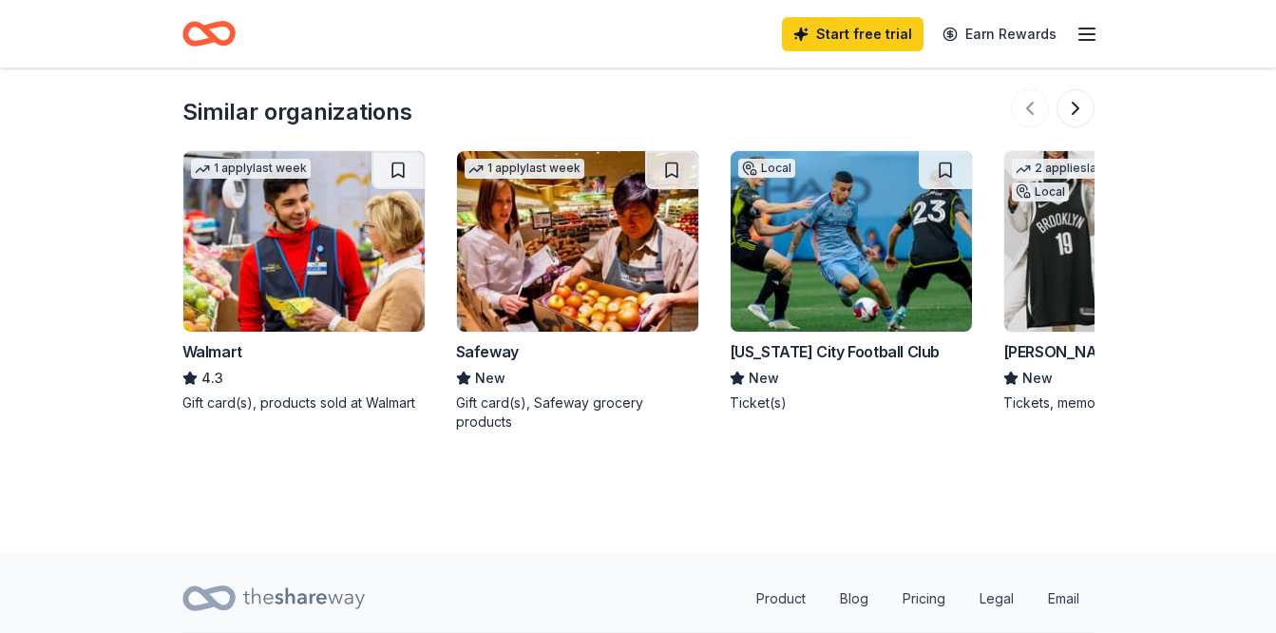
scroll to position [1768, 0]
